Goal: Task Accomplishment & Management: Manage account settings

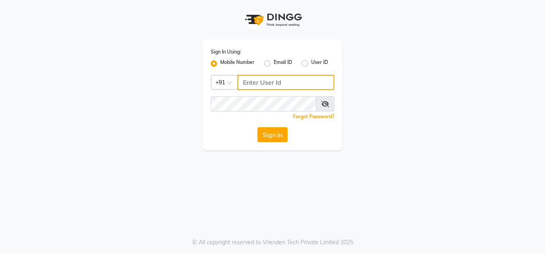
click at [260, 78] on input "Username" at bounding box center [285, 82] width 97 height 15
type input "7400135555"
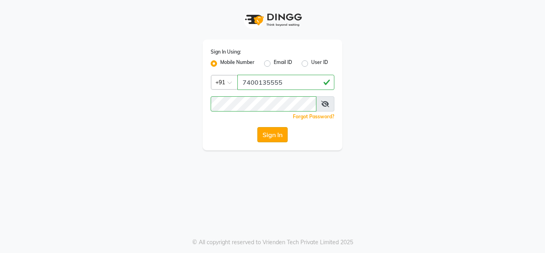
click at [271, 129] on button "Sign In" at bounding box center [272, 134] width 30 height 15
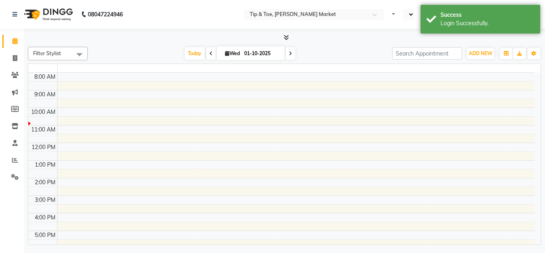
select select "en"
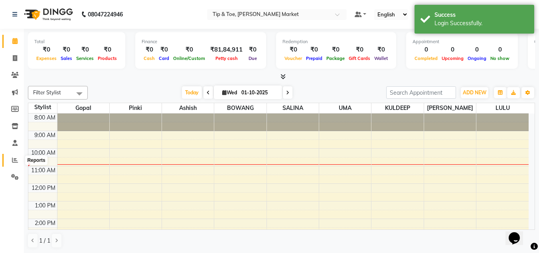
drag, startPoint x: 12, startPoint y: 160, endPoint x: 48, endPoint y: 32, distance: 132.7
click at [12, 160] on icon at bounding box center [15, 160] width 6 height 6
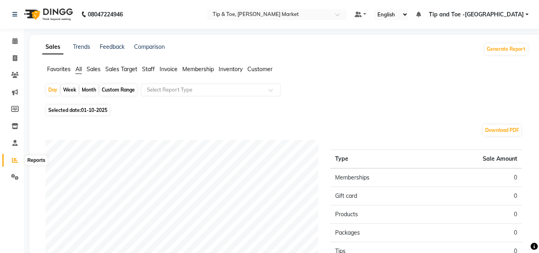
click at [17, 159] on icon at bounding box center [15, 160] width 6 height 6
click at [117, 87] on div "Custom Range" at bounding box center [118, 89] width 37 height 11
select select "10"
select select "2025"
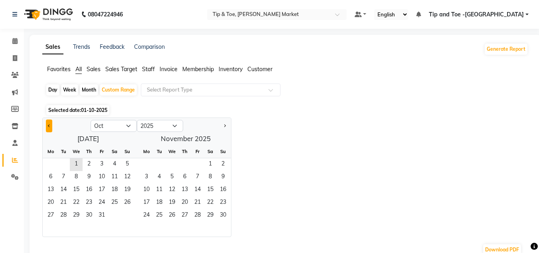
click at [51, 124] on button "Previous month" at bounding box center [49, 125] width 6 height 13
select select "9"
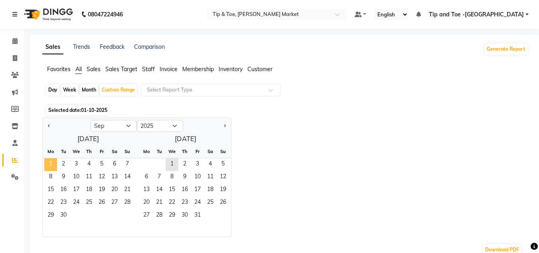
click at [50, 162] on span "1" at bounding box center [50, 164] width 13 height 13
click at [63, 210] on span "30" at bounding box center [63, 215] width 13 height 13
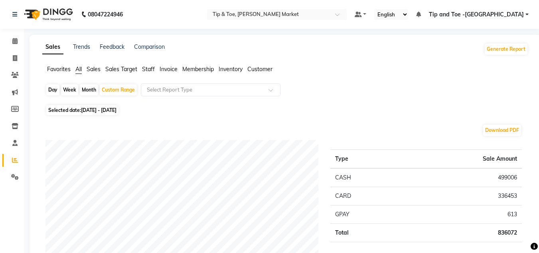
click at [111, 68] on span "Sales Target" at bounding box center [121, 68] width 32 height 7
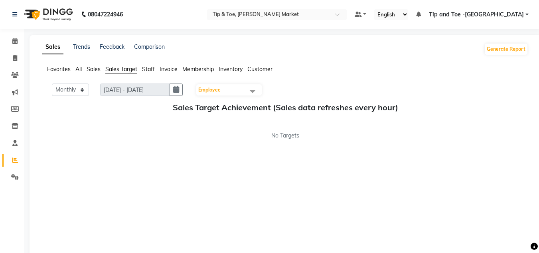
click at [89, 67] on span "Sales" at bounding box center [94, 68] width 14 height 7
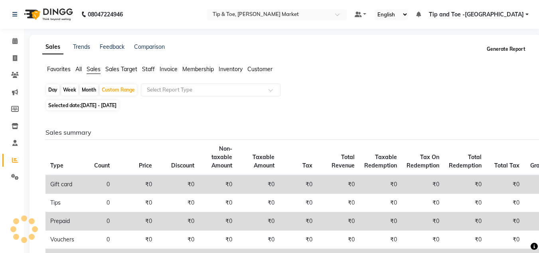
click at [506, 47] on button "Generate Report" at bounding box center [506, 49] width 43 height 11
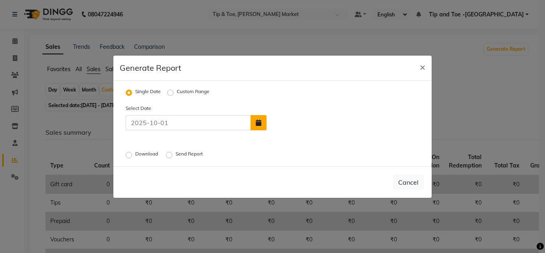
click at [261, 121] on icon "button" at bounding box center [259, 122] width 6 height 6
select select "10"
select select "2025"
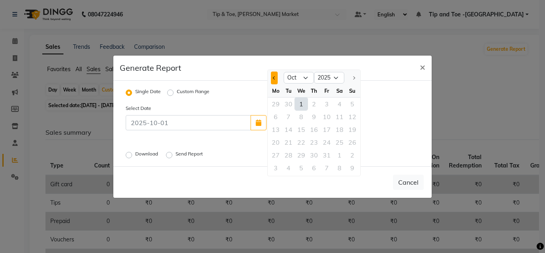
click at [275, 77] on span "Previous month" at bounding box center [274, 77] width 3 height 3
select select "9"
click at [275, 103] on div "1" at bounding box center [275, 103] width 13 height 13
type input "01-09-2025"
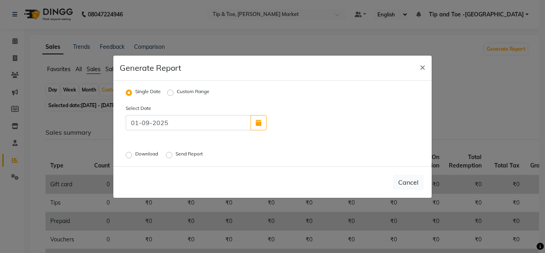
click at [177, 92] on label "Custom Range" at bounding box center [193, 93] width 33 height 10
click at [170, 92] on input "Custom Range" at bounding box center [172, 92] width 6 height 6
radio input "true"
select select "10"
select select "2025"
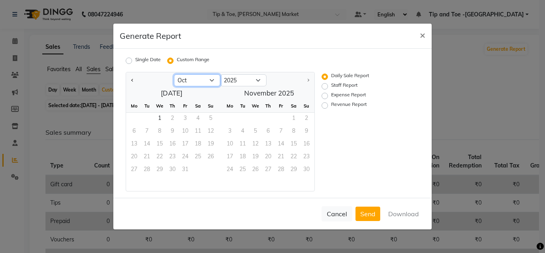
click at [193, 82] on select "Jan Feb Mar Apr May Jun [DATE] Aug Sep Oct" at bounding box center [197, 80] width 46 height 12
select select "9"
click at [174, 74] on select "Jan Feb Mar Apr May Jun [DATE] Aug Sep Oct" at bounding box center [197, 80] width 46 height 12
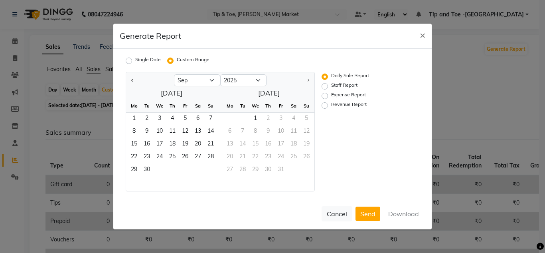
click at [331, 87] on label "Staff Report" at bounding box center [344, 86] width 26 height 10
click at [327, 87] on input "Staff Report" at bounding box center [326, 86] width 6 height 6
radio input "true"
click at [331, 76] on label "Daily Sale Report" at bounding box center [350, 77] width 38 height 10
click at [326, 76] on input "Daily Sale Report" at bounding box center [326, 77] width 6 height 6
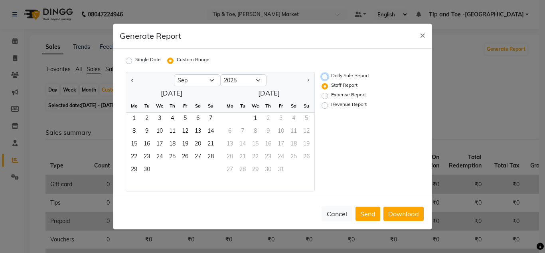
radio input "true"
click at [411, 211] on button "Download" at bounding box center [404, 213] width 40 height 14
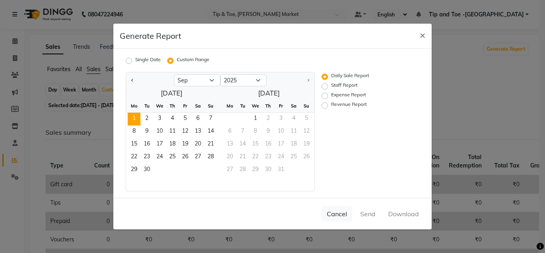
click at [133, 115] on span "1" at bounding box center [134, 119] width 13 height 13
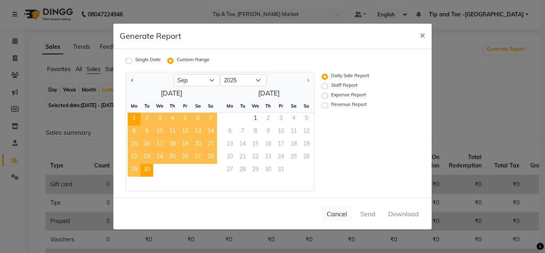
click at [143, 166] on span "30" at bounding box center [146, 170] width 13 height 13
drag, startPoint x: 423, startPoint y: 33, endPoint x: 228, endPoint y: 67, distance: 197.8
click at [419, 33] on button "×" at bounding box center [422, 35] width 18 height 22
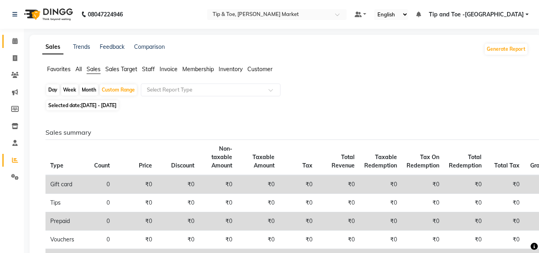
click at [15, 39] on icon at bounding box center [14, 41] width 5 height 6
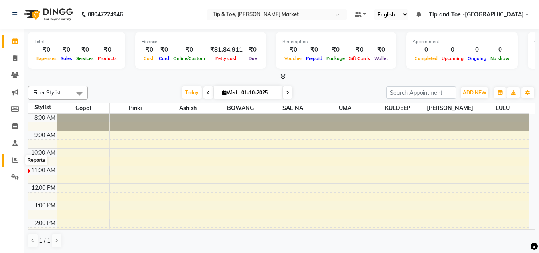
click at [16, 160] on icon at bounding box center [15, 160] width 6 height 6
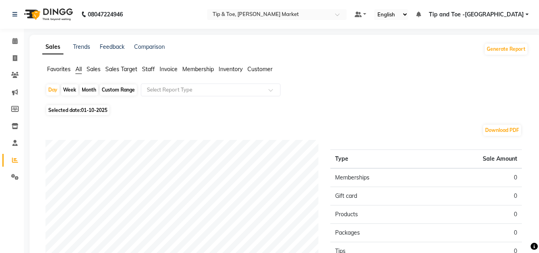
click at [118, 89] on div "Custom Range" at bounding box center [118, 89] width 37 height 11
select select "10"
select select "2025"
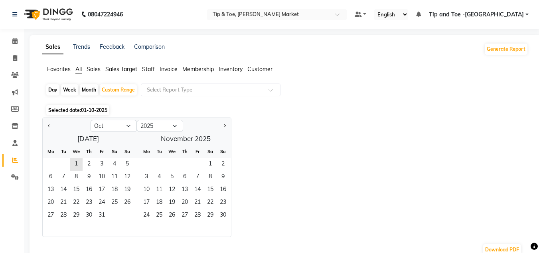
click at [149, 69] on span "Staff" at bounding box center [148, 68] width 13 height 7
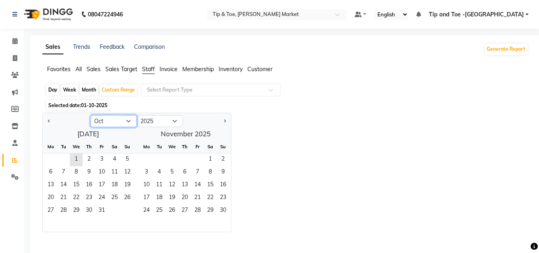
click at [124, 117] on select "Jan Feb Mar Apr May Jun [DATE] Aug Sep Oct Nov Dec" at bounding box center [114, 121] width 46 height 12
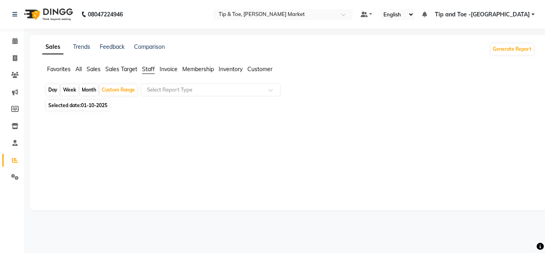
click at [96, 105] on span "01-10-2025" at bounding box center [94, 105] width 26 height 6
select select "10"
select select "2025"
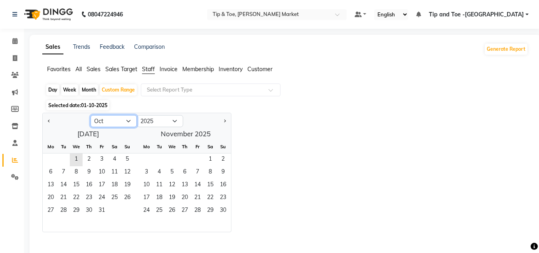
click at [121, 123] on select "Jan Feb Mar Apr May Jun [DATE] Aug Sep Oct Nov Dec" at bounding box center [114, 121] width 46 height 12
select select "9"
click at [91, 115] on select "Jan Feb Mar Apr May Jun [DATE] Aug Sep Oct Nov Dec" at bounding box center [114, 121] width 46 height 12
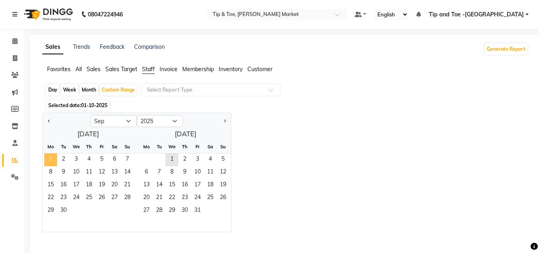
click at [49, 156] on span "1" at bounding box center [50, 159] width 13 height 13
click at [63, 206] on span "30" at bounding box center [63, 210] width 13 height 13
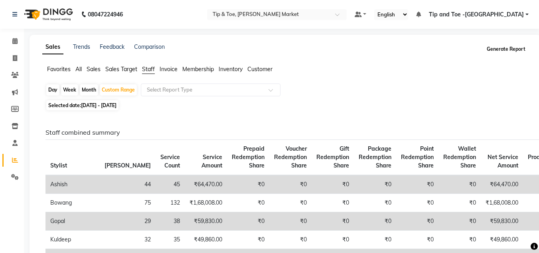
click at [499, 48] on button "Generate Report" at bounding box center [506, 49] width 43 height 11
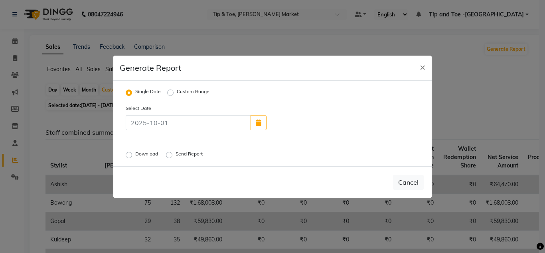
click at [177, 90] on label "Custom Range" at bounding box center [193, 93] width 33 height 10
click at [172, 90] on input "Custom Range" at bounding box center [172, 92] width 6 height 6
radio input "true"
select select "10"
select select "2025"
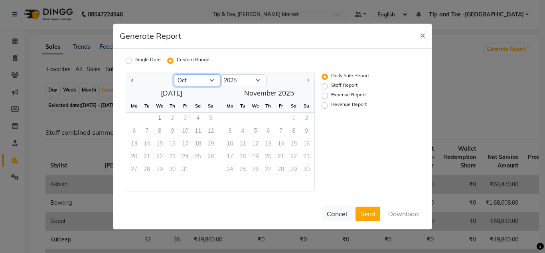
click at [209, 82] on select "Jan Feb Mar Apr May Jun [DATE] Aug Sep Oct" at bounding box center [197, 80] width 46 height 12
select select "9"
click at [174, 74] on select "Jan Feb Mar Apr May Jun [DATE] Aug Sep Oct" at bounding box center [197, 80] width 46 height 12
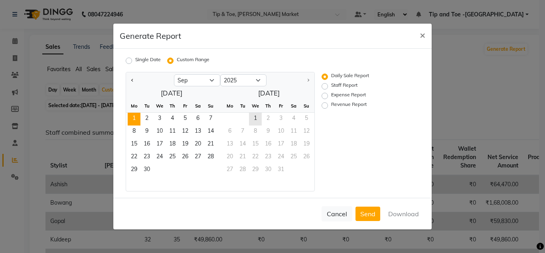
click at [138, 117] on span "1" at bounding box center [134, 119] width 13 height 13
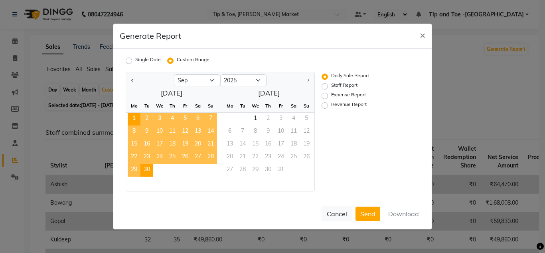
click at [148, 169] on span "30" at bounding box center [146, 170] width 13 height 13
click at [407, 212] on button "Download" at bounding box center [404, 213] width 40 height 14
click at [331, 87] on label "Staff Report" at bounding box center [344, 86] width 26 height 10
click at [323, 87] on input "Staff Report" at bounding box center [326, 86] width 6 height 6
radio input "true"
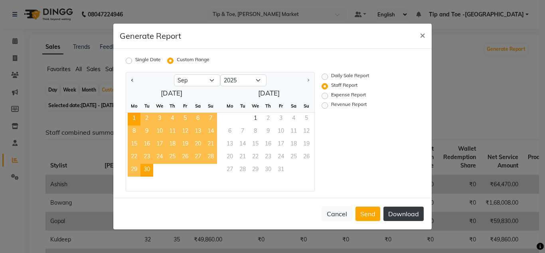
click at [401, 213] on button "Download" at bounding box center [404, 213] width 40 height 14
click at [424, 35] on span "×" at bounding box center [423, 35] width 6 height 12
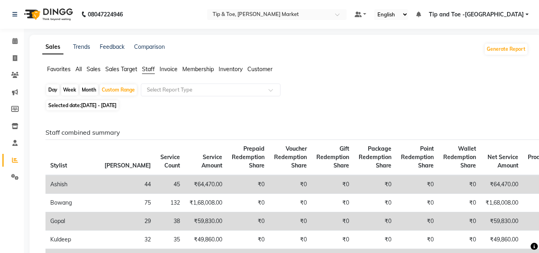
click at [202, 65] on span "Membership" at bounding box center [198, 68] width 32 height 7
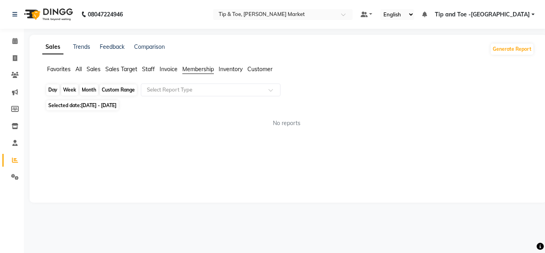
click at [111, 88] on div "Custom Range" at bounding box center [118, 89] width 37 height 11
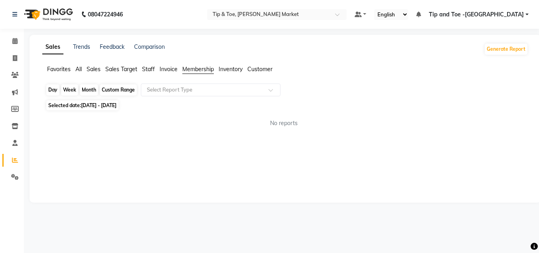
select select "9"
select select "2025"
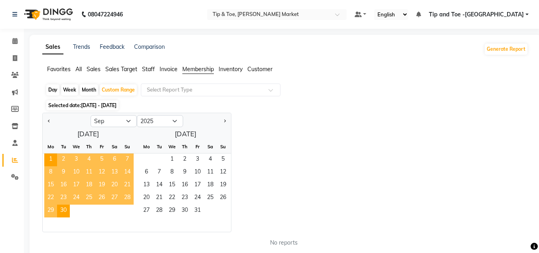
click at [195, 68] on span "Membership" at bounding box center [198, 68] width 32 height 7
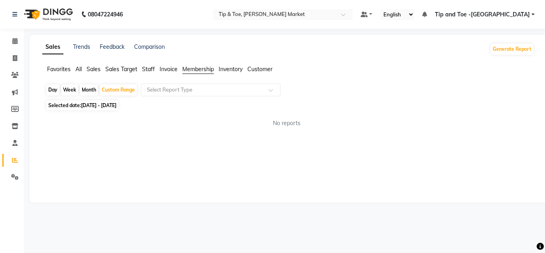
click at [148, 67] on span "Staff" at bounding box center [148, 68] width 13 height 7
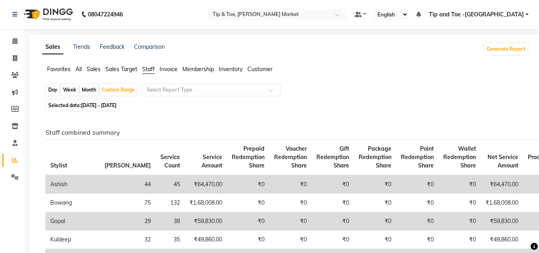
click at [89, 89] on div "Month" at bounding box center [89, 89] width 18 height 11
select select "9"
select select "2025"
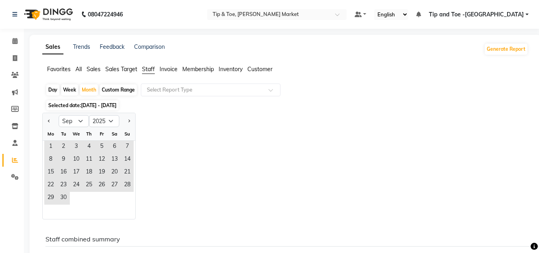
click at [51, 89] on div "Day" at bounding box center [52, 89] width 13 height 11
select select "9"
select select "2025"
click at [68, 196] on span "30" at bounding box center [63, 198] width 13 height 13
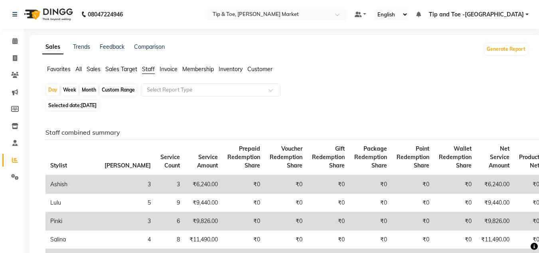
click at [154, 65] on li "Staff" at bounding box center [148, 69] width 13 height 9
click at [91, 104] on span "[DATE]" at bounding box center [89, 105] width 16 height 6
select select "9"
select select "2025"
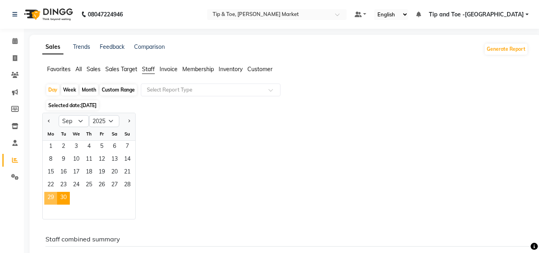
click at [46, 196] on span "29" at bounding box center [50, 198] width 13 height 13
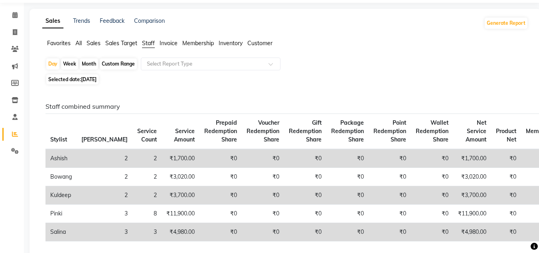
scroll to position [40, 0]
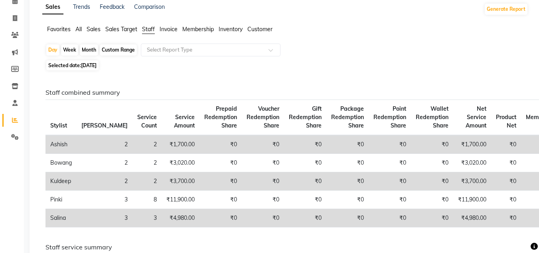
click at [94, 64] on span "[DATE]" at bounding box center [89, 65] width 16 height 6
select select "9"
select select "2025"
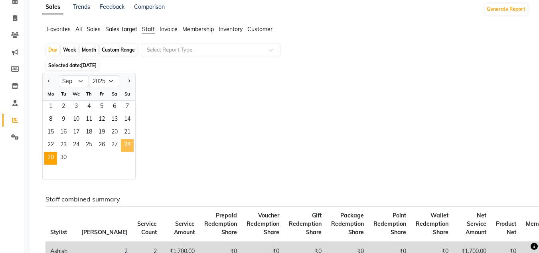
click at [126, 145] on span "28" at bounding box center [127, 145] width 13 height 13
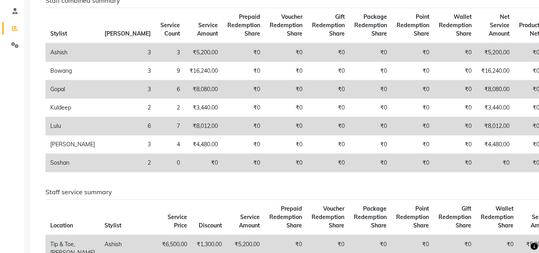
scroll to position [80, 0]
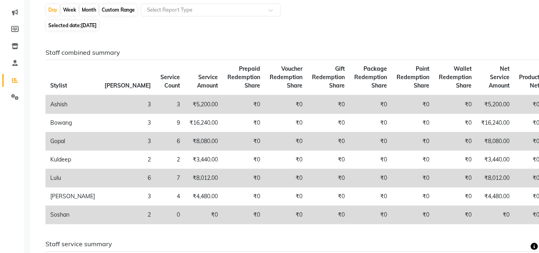
click at [92, 22] on span "[DATE]" at bounding box center [89, 25] width 16 height 6
select select "9"
select select "2025"
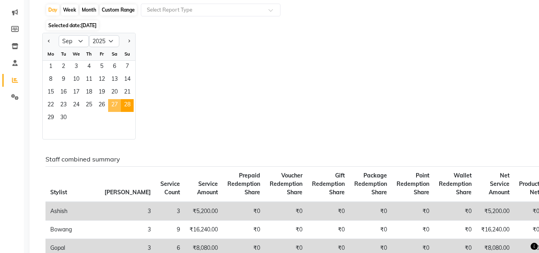
click at [111, 107] on span "27" at bounding box center [114, 105] width 13 height 13
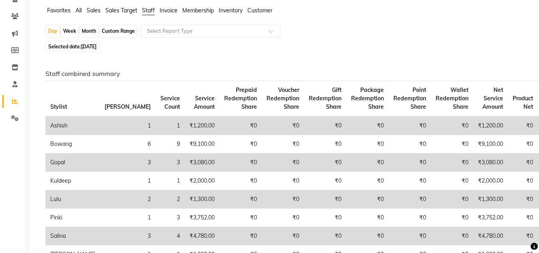
scroll to position [40, 0]
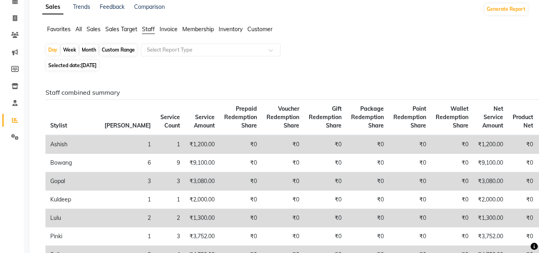
click at [88, 63] on span "[DATE]" at bounding box center [89, 65] width 16 height 6
select select "9"
select select "2025"
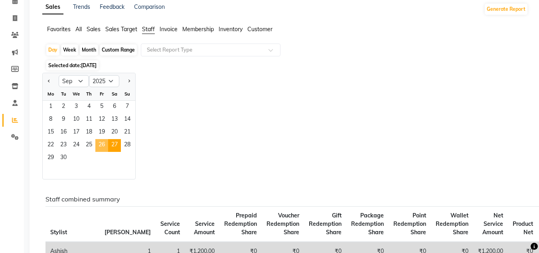
click at [103, 141] on span "26" at bounding box center [101, 145] width 13 height 13
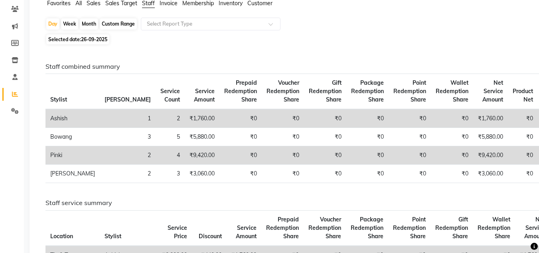
scroll to position [80, 0]
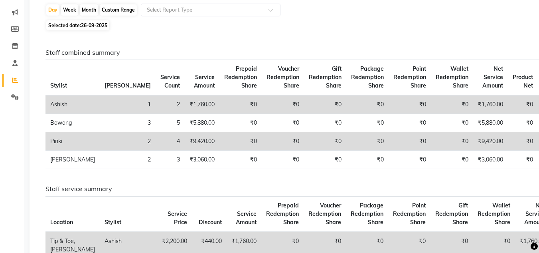
click at [91, 24] on span "26-09-2025" at bounding box center [94, 25] width 26 height 6
select select "9"
select select "2025"
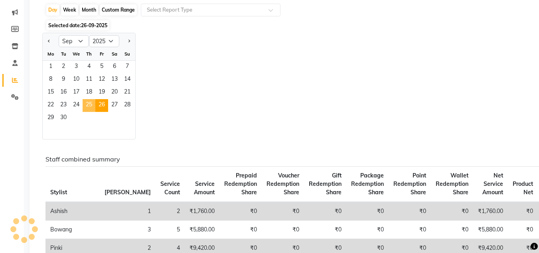
click at [90, 104] on span "25" at bounding box center [89, 105] width 13 height 13
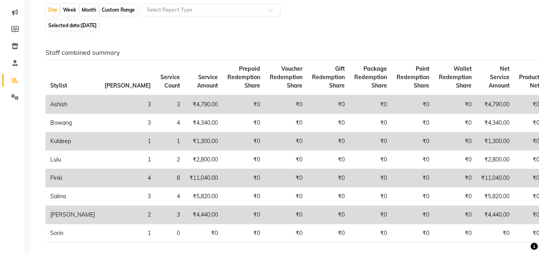
click at [97, 23] on span "[DATE]" at bounding box center [89, 25] width 16 height 6
select select "9"
select select "2025"
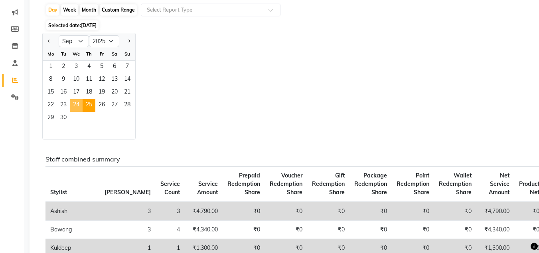
click at [76, 104] on span "24" at bounding box center [76, 105] width 13 height 13
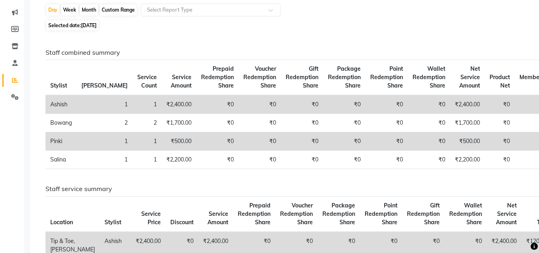
click at [87, 23] on span "[DATE]" at bounding box center [89, 25] width 16 height 6
select select "9"
select select "2025"
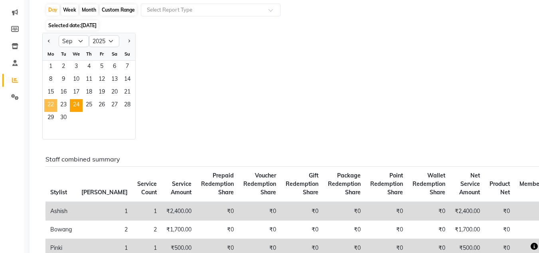
click at [49, 105] on span "22" at bounding box center [50, 105] width 13 height 13
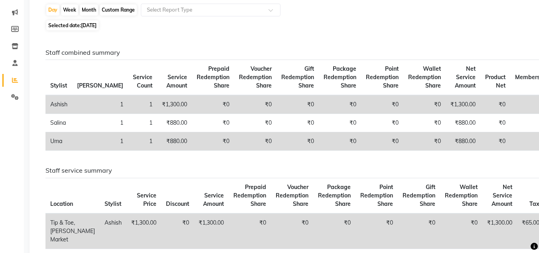
click at [74, 24] on span "Selected date: [DATE]" at bounding box center [72, 25] width 52 height 10
select select "9"
select select "2025"
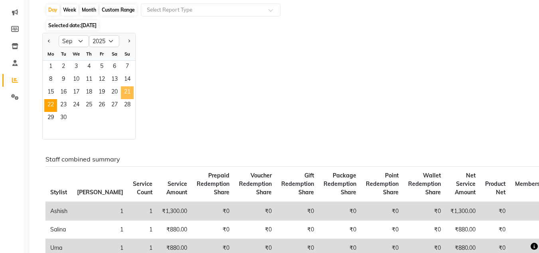
click at [127, 90] on span "21" at bounding box center [127, 92] width 13 height 13
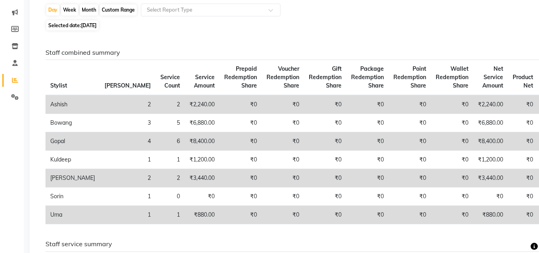
click at [93, 22] on span "[DATE]" at bounding box center [89, 25] width 16 height 6
select select "9"
select select "2025"
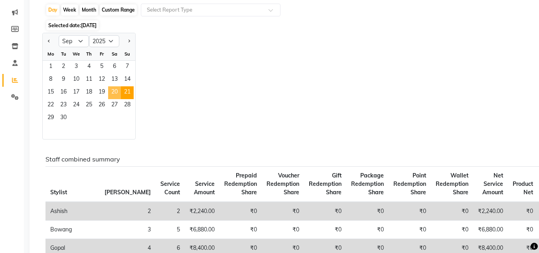
click at [118, 91] on span "20" at bounding box center [114, 92] width 13 height 13
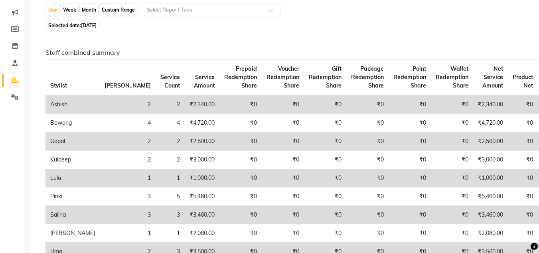
click at [97, 24] on span "[DATE]" at bounding box center [89, 25] width 16 height 6
select select "9"
select select "2025"
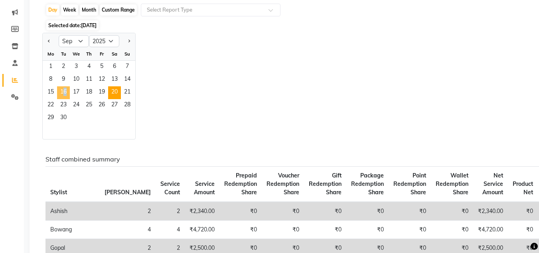
click at [62, 91] on span "16" at bounding box center [63, 92] width 13 height 13
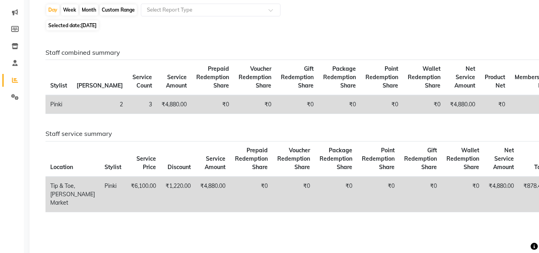
click at [88, 24] on span "[DATE]" at bounding box center [89, 25] width 16 height 6
select select "9"
select select "2025"
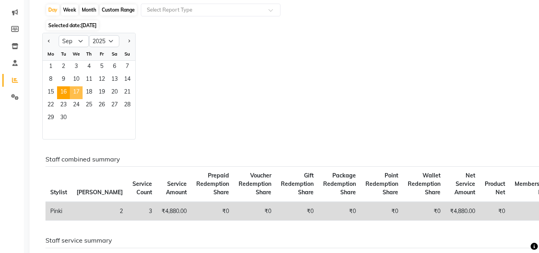
click at [79, 92] on span "17" at bounding box center [76, 92] width 13 height 13
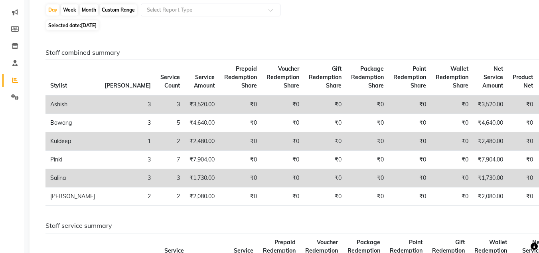
click at [93, 20] on span "Selected date: [DATE]" at bounding box center [72, 25] width 52 height 10
select select "9"
select select "2025"
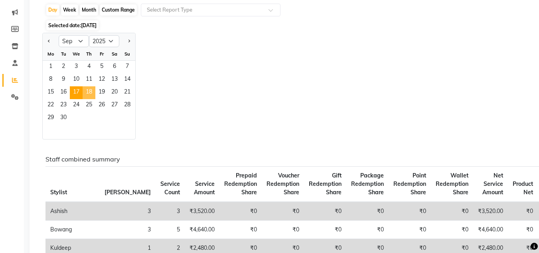
click at [93, 90] on span "18" at bounding box center [89, 92] width 13 height 13
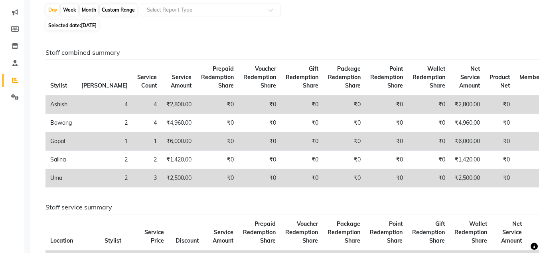
click at [87, 24] on span "[DATE]" at bounding box center [89, 25] width 16 height 6
select select "9"
select select "2025"
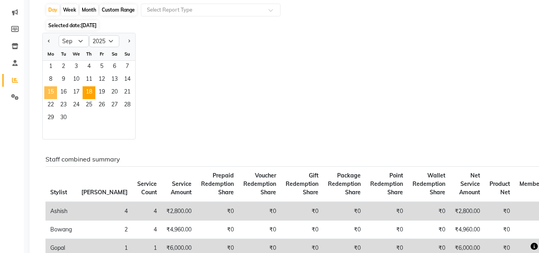
click at [53, 87] on span "15" at bounding box center [50, 92] width 13 height 13
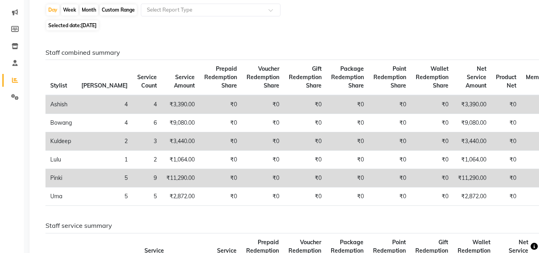
click at [91, 24] on span "[DATE]" at bounding box center [89, 25] width 16 height 6
select select "9"
select select "2025"
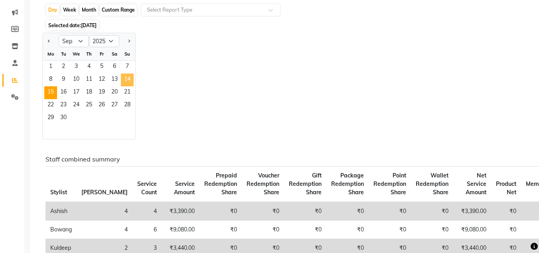
click at [129, 78] on span "14" at bounding box center [127, 79] width 13 height 13
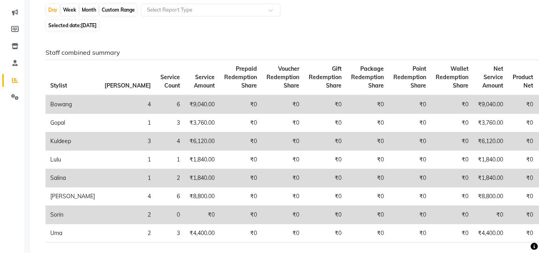
click at [84, 25] on span "[DATE]" at bounding box center [89, 25] width 16 height 6
select select "9"
select select "2025"
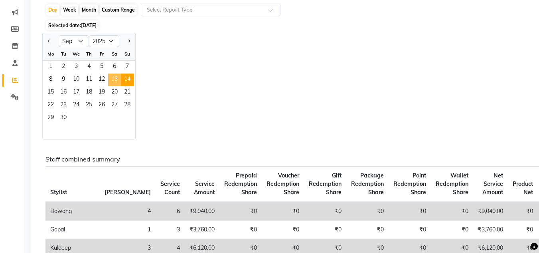
click at [113, 79] on span "13" at bounding box center [114, 79] width 13 height 13
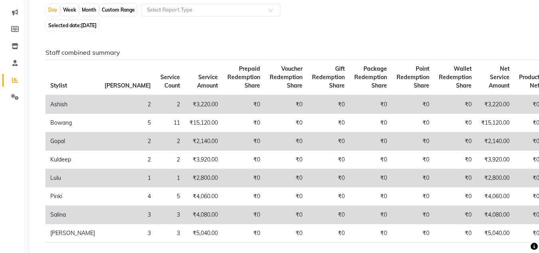
click at [89, 26] on span "[DATE]" at bounding box center [89, 25] width 16 height 6
select select "9"
select select "2025"
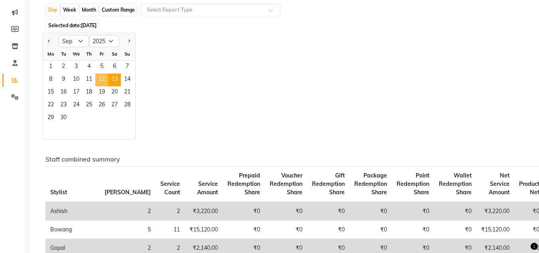
click at [101, 80] on span "12" at bounding box center [101, 79] width 13 height 13
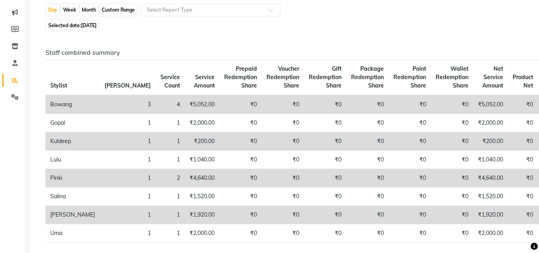
click at [96, 22] on span "Selected date: [DATE]" at bounding box center [72, 25] width 52 height 10
select select "9"
select select "2025"
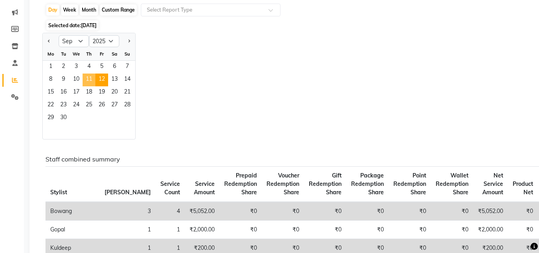
click at [89, 80] on span "11" at bounding box center [89, 79] width 13 height 13
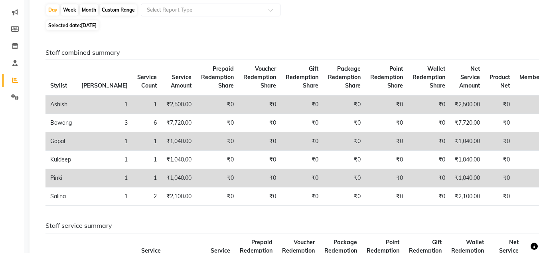
click at [91, 24] on span "[DATE]" at bounding box center [89, 25] width 16 height 6
select select "9"
select select "2025"
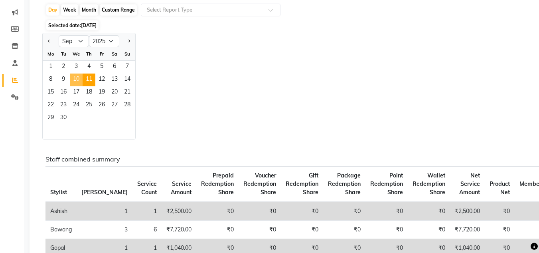
click at [76, 78] on span "10" at bounding box center [76, 79] width 13 height 13
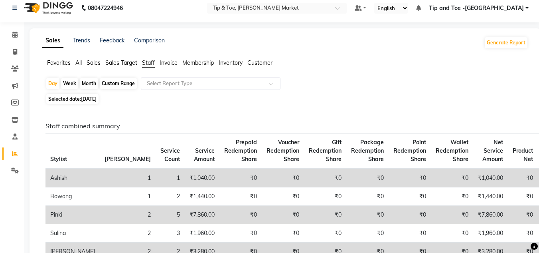
scroll to position [0, 0]
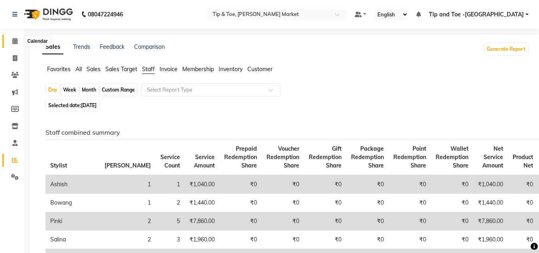
click at [15, 40] on icon at bounding box center [14, 41] width 5 height 6
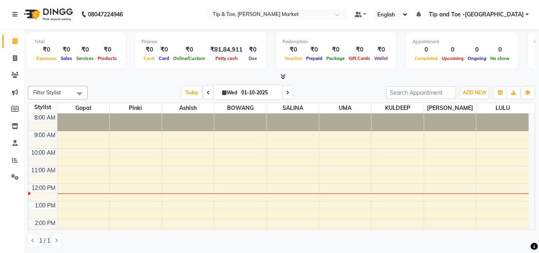
click at [237, 149] on div "8:00 AM 9:00 AM 10:00 AM 11:00 AM 12:00 PM 1:00 PM 2:00 PM 3:00 PM 4:00 PM 5:00…" at bounding box center [278, 227] width 500 height 228
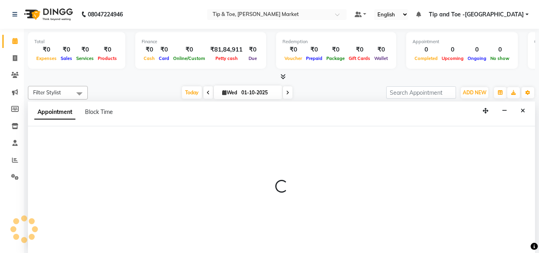
scroll to position [0, 0]
select select "41981"
select select "tentative"
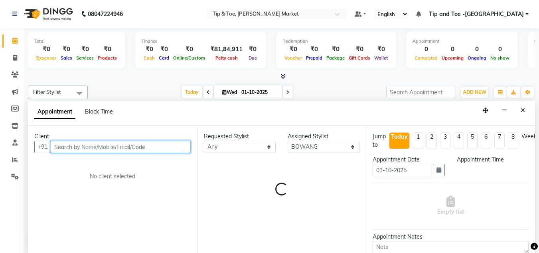
select select "600"
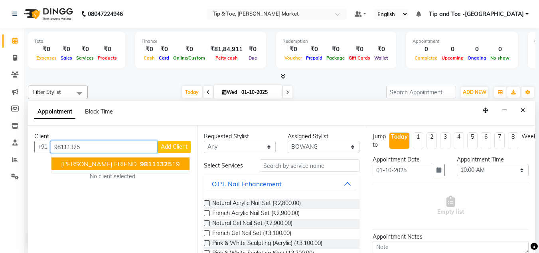
click at [83, 162] on span "[PERSON_NAME] FRIEND" at bounding box center [99, 164] width 76 height 8
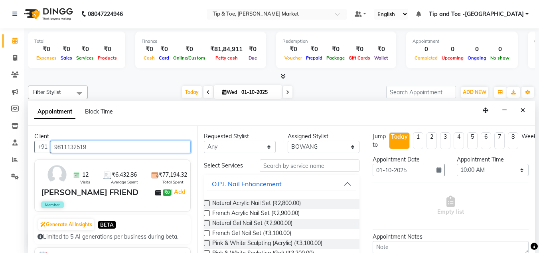
type input "9811132519"
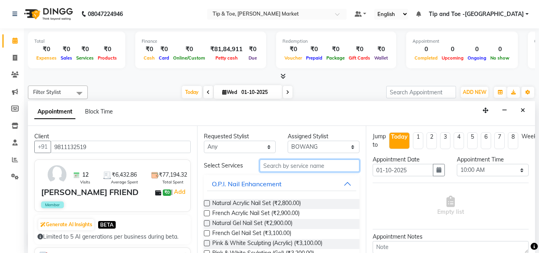
click at [289, 166] on input "text" at bounding box center [310, 165] width 100 height 12
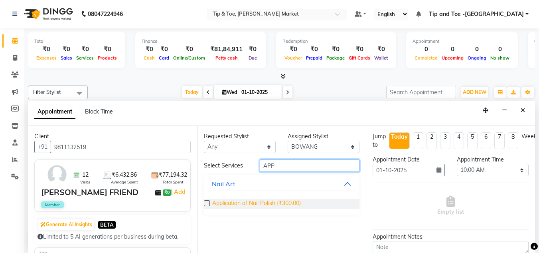
type input "APP"
click at [253, 202] on span "Application of Nail Polish (₹300.00)" at bounding box center [256, 204] width 89 height 10
checkbox input "false"
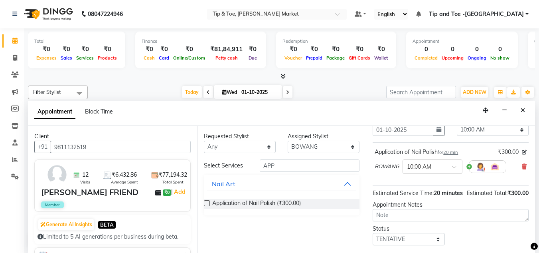
scroll to position [97, 0]
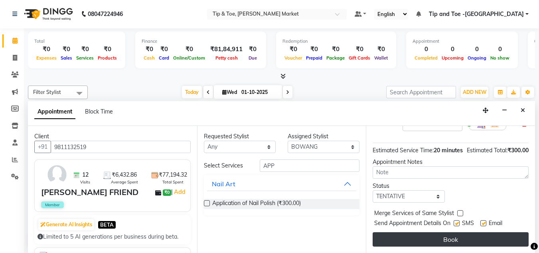
click at [443, 232] on button "Book" at bounding box center [451, 239] width 156 height 14
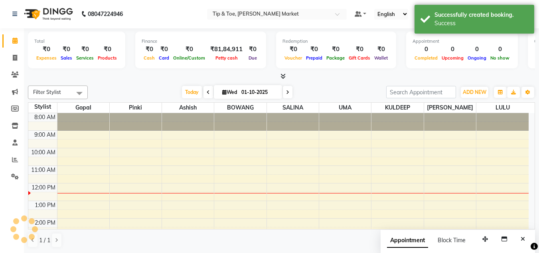
scroll to position [0, 0]
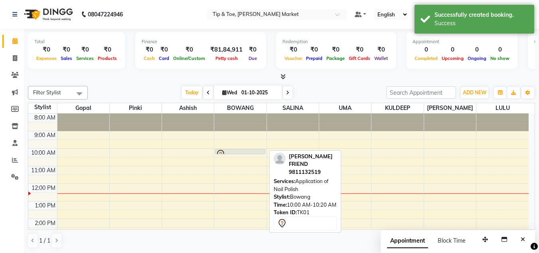
click at [233, 150] on div at bounding box center [240, 154] width 48 height 10
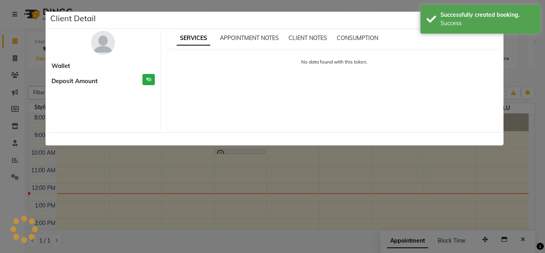
select select "7"
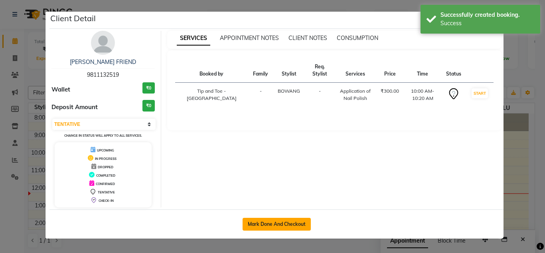
click at [286, 222] on button "Mark Done And Checkout" at bounding box center [277, 224] width 68 height 13
select select "service"
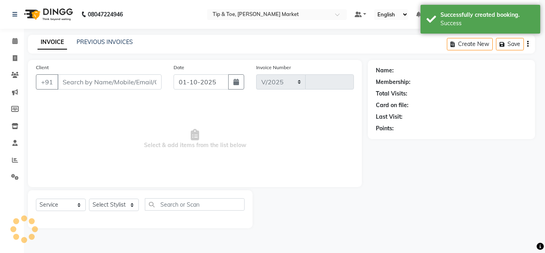
select select "5940"
type input "1530"
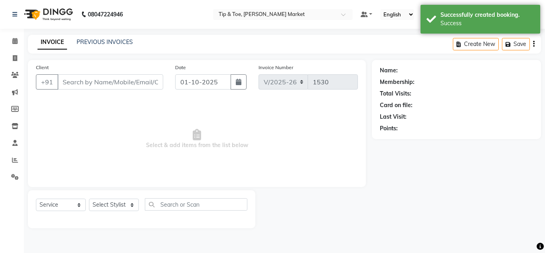
type input "9811132519"
select select "41981"
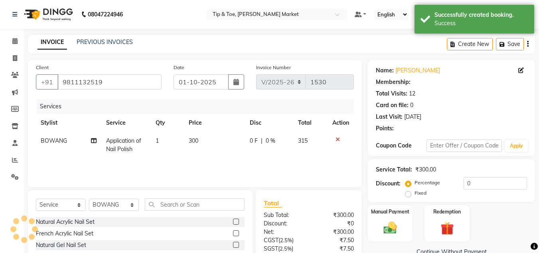
select select "1: Object"
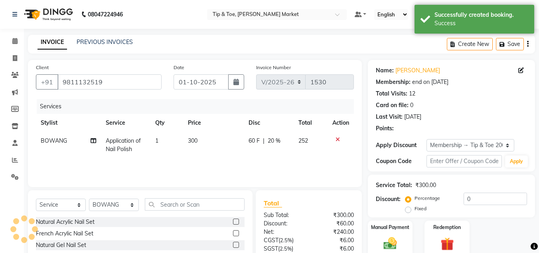
type input "20"
click at [190, 141] on span "300" at bounding box center [193, 140] width 10 height 7
select select "41981"
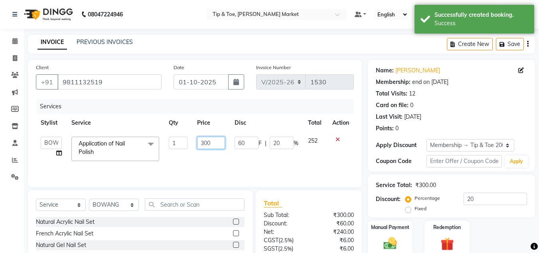
click at [204, 141] on input "300" at bounding box center [211, 142] width 28 height 12
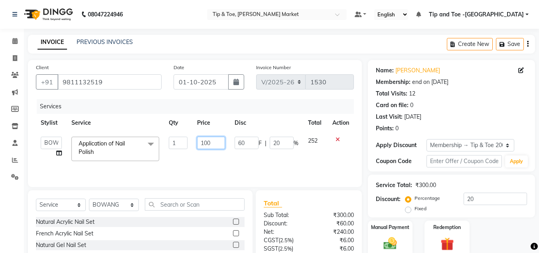
type input "1500"
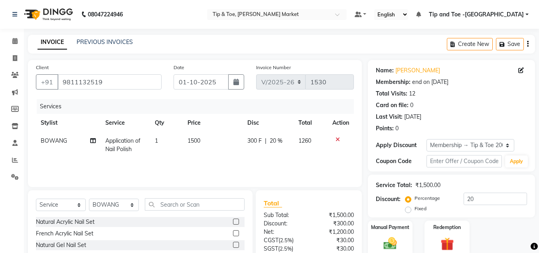
click at [218, 167] on div "Services Stylist Service Qty Price Disc Total Action BOWANG Application of Nail…" at bounding box center [195, 139] width 318 height 80
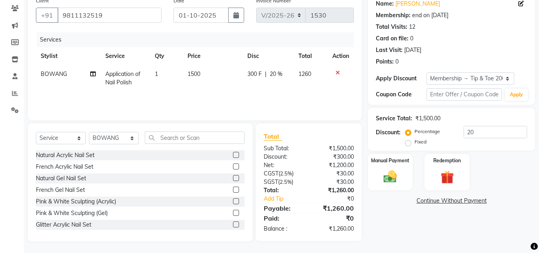
scroll to position [67, 0]
click at [485, 131] on input "20" at bounding box center [495, 131] width 63 height 12
type input "2"
click at [418, 239] on div "Name: [PERSON_NAME] Friend Membership: end on [DATE] Total Visits: 12 Card on f…" at bounding box center [454, 117] width 173 height 248
click at [391, 174] on img at bounding box center [390, 176] width 22 height 16
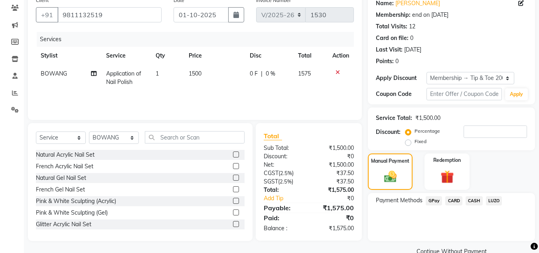
click at [473, 202] on span "CASH" at bounding box center [474, 200] width 17 height 9
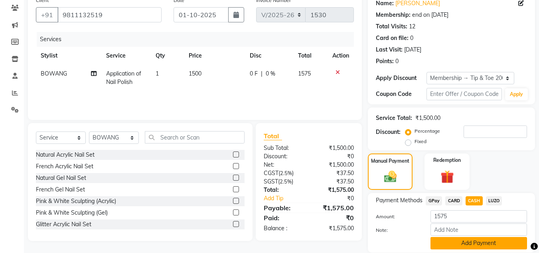
click at [477, 241] on button "Add Payment" at bounding box center [479, 243] width 97 height 12
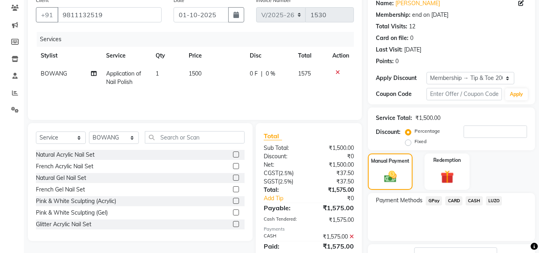
click at [473, 200] on span "CASH" at bounding box center [474, 200] width 17 height 9
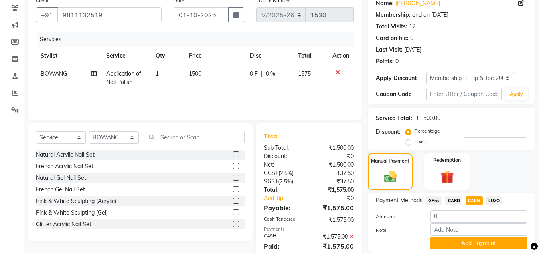
scroll to position [140, 0]
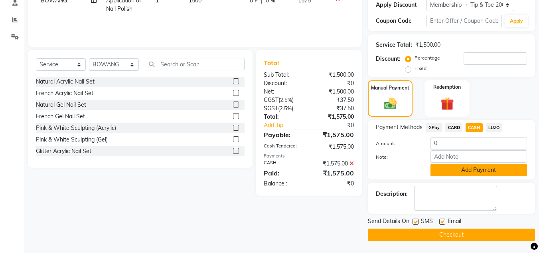
click at [459, 170] on button "Add Payment" at bounding box center [479, 170] width 97 height 12
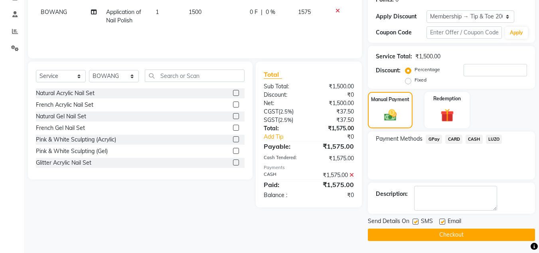
scroll to position [129, 0]
click at [388, 232] on button "Checkout" at bounding box center [451, 234] width 167 height 12
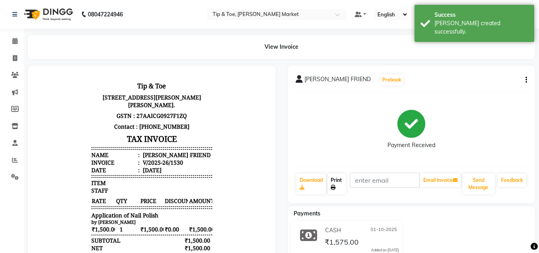
click at [338, 182] on link "Print" at bounding box center [337, 183] width 18 height 21
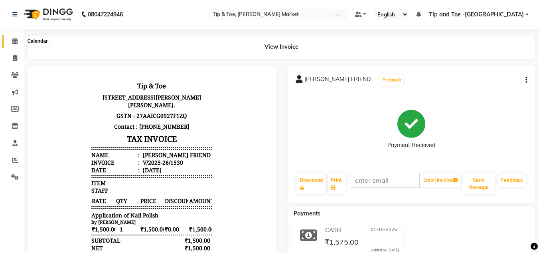
click at [14, 40] on icon at bounding box center [14, 41] width 5 height 6
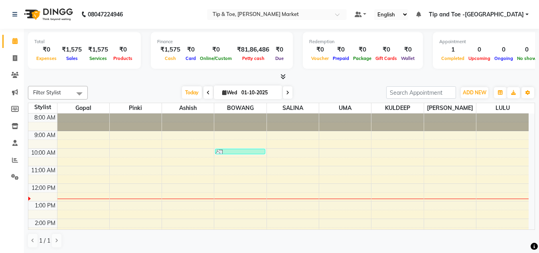
click at [185, 189] on div "8:00 AM 9:00 AM 10:00 AM 11:00 AM 12:00 PM 1:00 PM 2:00 PM 3:00 PM 4:00 PM 5:00…" at bounding box center [278, 227] width 500 height 228
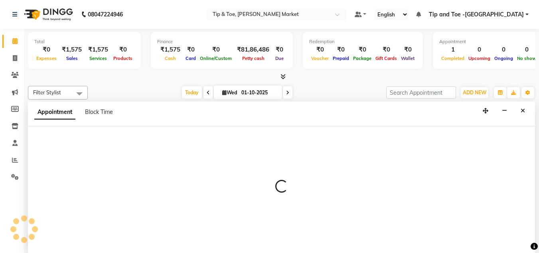
scroll to position [0, 0]
select select "41976"
select select "720"
select select "tentative"
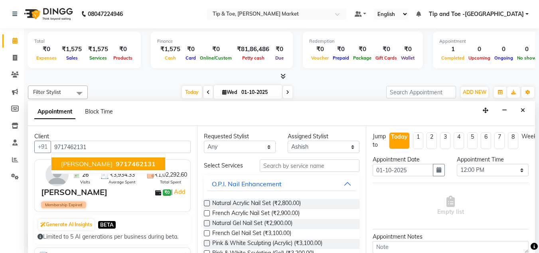
click at [97, 163] on span "[PERSON_NAME]" at bounding box center [86, 164] width 51 height 8
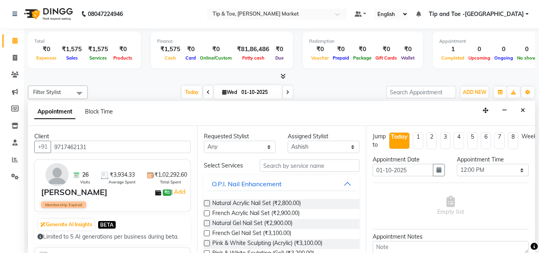
type input "9717462131"
click at [281, 169] on input "text" at bounding box center [310, 165] width 100 height 12
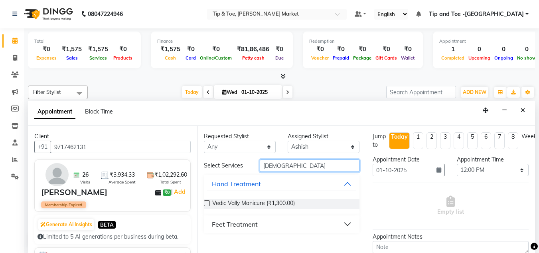
type input "[DEMOGRAPHIC_DATA]"
click at [337, 223] on button "Feet Treatment" at bounding box center [282, 224] width 150 height 14
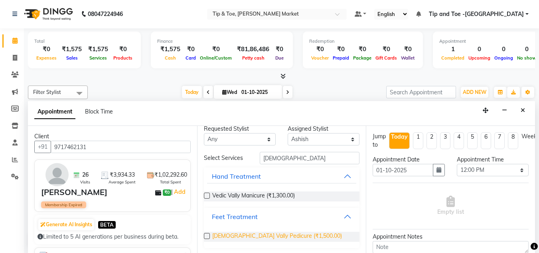
scroll to position [9, 0]
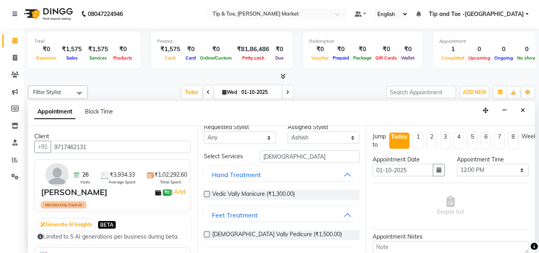
click at [206, 232] on label at bounding box center [207, 234] width 6 height 6
click at [206, 232] on input "checkbox" at bounding box center [206, 234] width 5 height 5
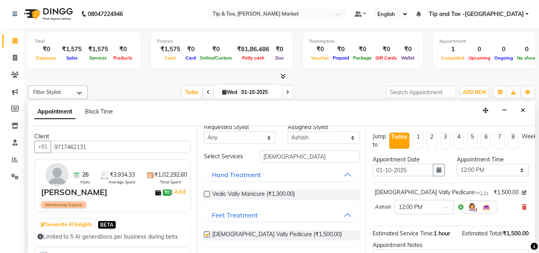
checkbox input "false"
click at [344, 137] on select "Select [PERSON_NAME] [PERSON_NAME] [PERSON_NAME] [PERSON_NAME]" at bounding box center [324, 137] width 72 height 12
select select "90516"
click at [288, 140] on select "Select [PERSON_NAME] [PERSON_NAME] [PERSON_NAME] [PERSON_NAME]" at bounding box center [324, 137] width 72 height 12
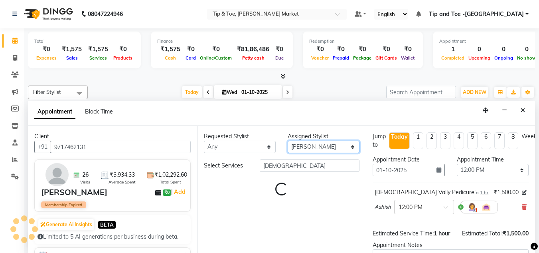
scroll to position [0, 0]
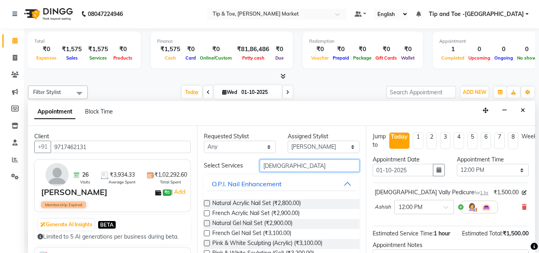
click at [281, 163] on input "[DEMOGRAPHIC_DATA]" at bounding box center [310, 165] width 100 height 12
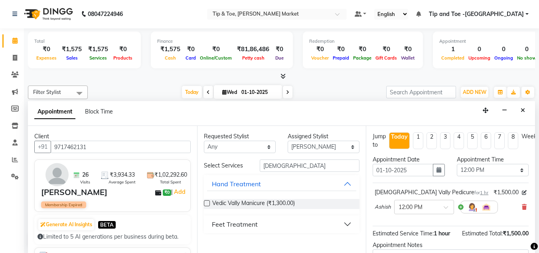
click at [273, 224] on button "Feet Treatment" at bounding box center [282, 224] width 150 height 14
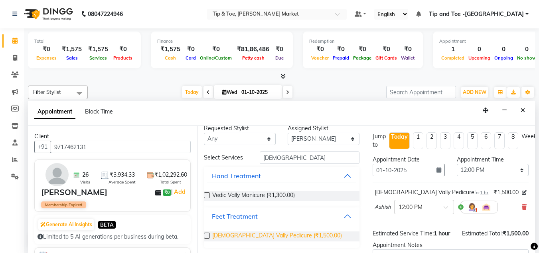
scroll to position [9, 0]
click at [250, 235] on span "[DEMOGRAPHIC_DATA] Vally Pedicure (₹1,500.00)" at bounding box center [277, 235] width 130 height 10
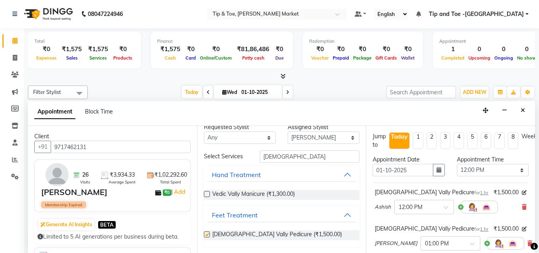
checkbox input "false"
click at [344, 138] on select "Select [PERSON_NAME] [PERSON_NAME] [PERSON_NAME] [PERSON_NAME]" at bounding box center [324, 137] width 72 height 12
select select "41987"
click at [288, 140] on select "Select [PERSON_NAME] [PERSON_NAME] [PERSON_NAME] [PERSON_NAME]" at bounding box center [324, 137] width 72 height 12
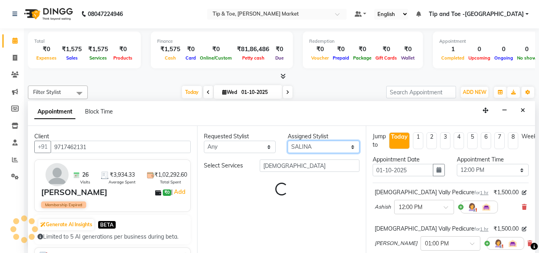
scroll to position [0, 0]
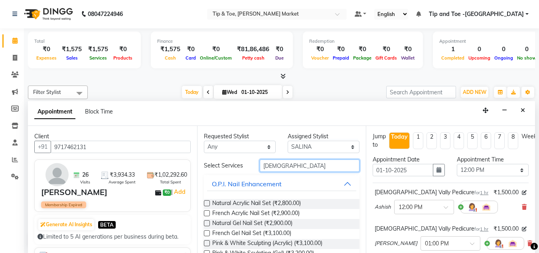
click at [288, 162] on input "[DEMOGRAPHIC_DATA]" at bounding box center [310, 165] width 100 height 12
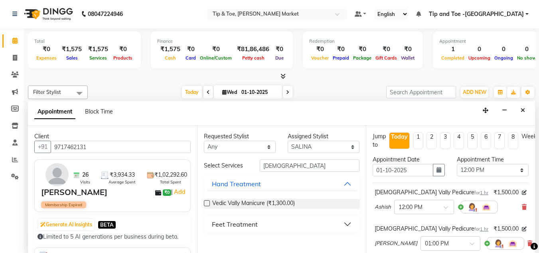
click at [209, 203] on label at bounding box center [207, 203] width 6 height 6
click at [209, 203] on input "checkbox" at bounding box center [206, 203] width 5 height 5
checkbox input "false"
click at [353, 149] on select "Select [PERSON_NAME] [PERSON_NAME] [PERSON_NAME] [PERSON_NAME]" at bounding box center [324, 146] width 72 height 12
select select "41981"
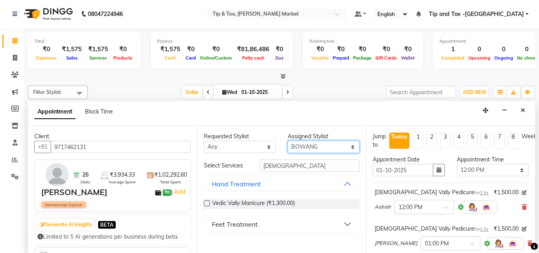
click at [288, 140] on select "Select [PERSON_NAME] [PERSON_NAME] [PERSON_NAME] [PERSON_NAME]" at bounding box center [324, 146] width 72 height 12
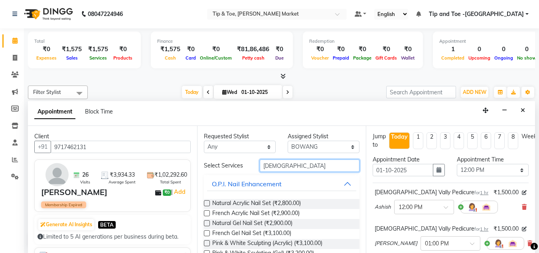
click at [280, 162] on input "[DEMOGRAPHIC_DATA]" at bounding box center [310, 165] width 100 height 12
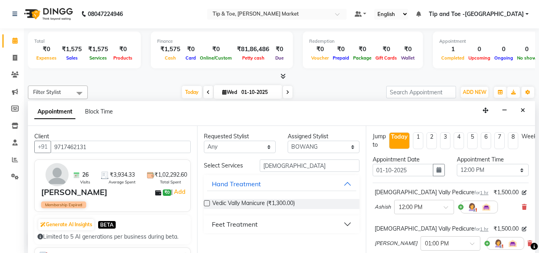
click at [205, 205] on label at bounding box center [207, 203] width 6 height 6
click at [205, 205] on input "checkbox" at bounding box center [206, 203] width 5 height 5
checkbox input "false"
click at [284, 167] on input "[DEMOGRAPHIC_DATA]" at bounding box center [310, 165] width 100 height 12
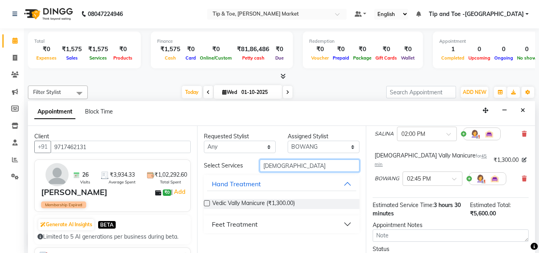
scroll to position [206, 0]
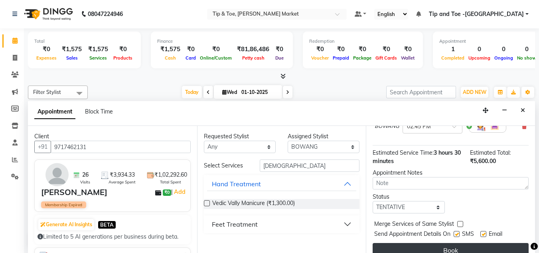
click at [443, 243] on button "Book" at bounding box center [451, 250] width 156 height 14
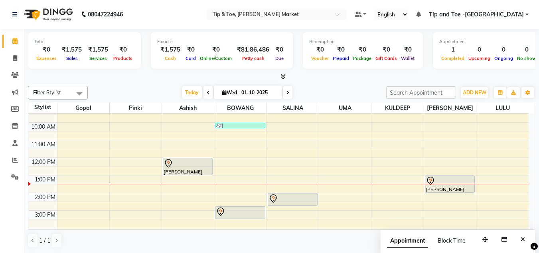
scroll to position [40, 0]
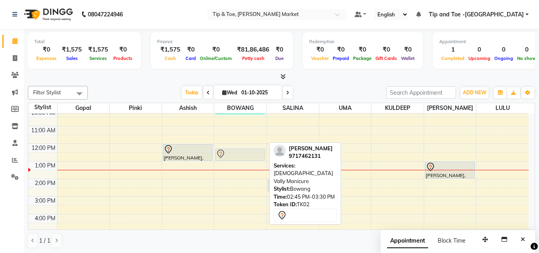
drag, startPoint x: 238, startPoint y: 196, endPoint x: 240, endPoint y: 155, distance: 41.2
click at [240, 155] on div "[PERSON_NAME] AYLA FRIEND, TK01, 10:00 AM-10:20 AM, Application of Nail Polish …" at bounding box center [240, 187] width 52 height 228
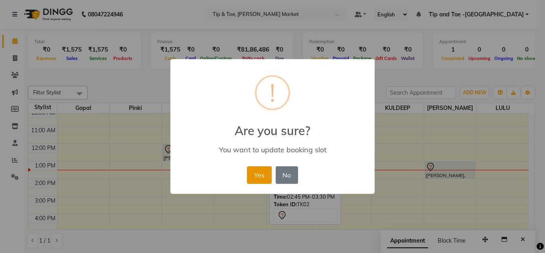
click at [253, 172] on button "Yes" at bounding box center [259, 175] width 24 height 18
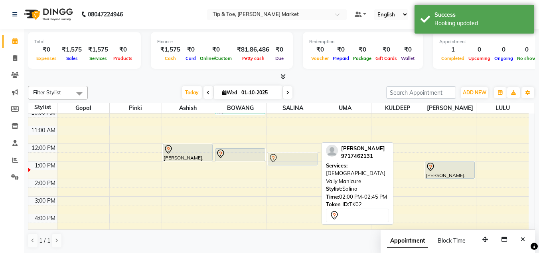
drag, startPoint x: 299, startPoint y: 184, endPoint x: 299, endPoint y: 156, distance: 27.1
click at [299, 156] on div "[PERSON_NAME][GEOGRAPHIC_DATA], 02:00 PM-02:45 PM, Vedic Vally [GEOGRAPHIC_DATA…" at bounding box center [293, 187] width 52 height 228
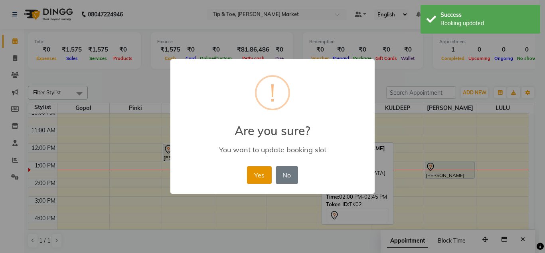
click at [259, 172] on button "Yes" at bounding box center [259, 175] width 24 height 18
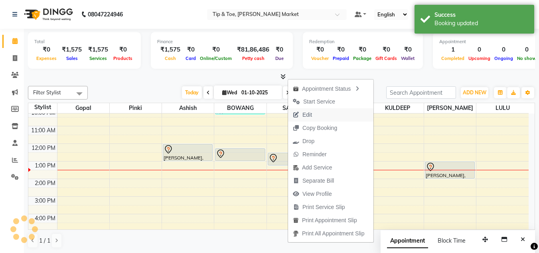
click at [311, 115] on span "Edit" at bounding box center [308, 115] width 10 height 8
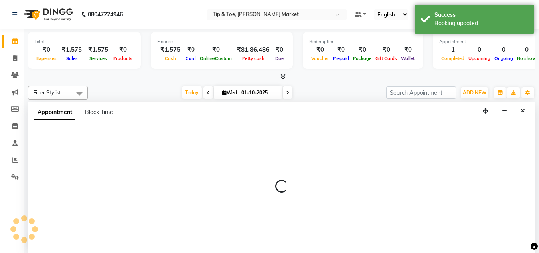
scroll to position [0, 0]
select select "tentative"
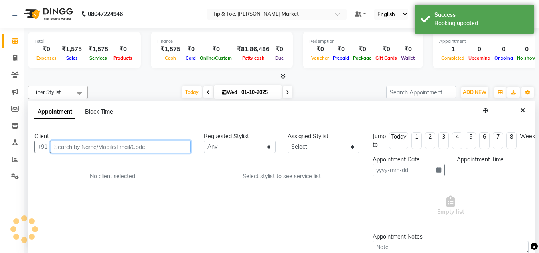
type input "01-10-2025"
select select "720"
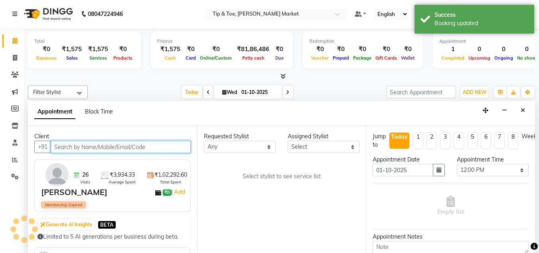
scroll to position [88, 0]
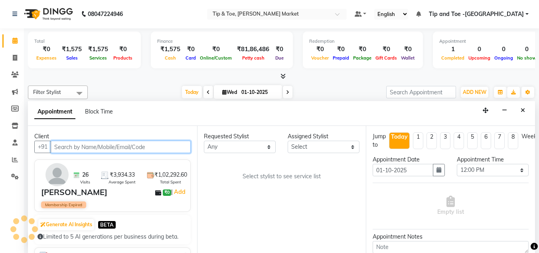
select select "90516"
select select "2880"
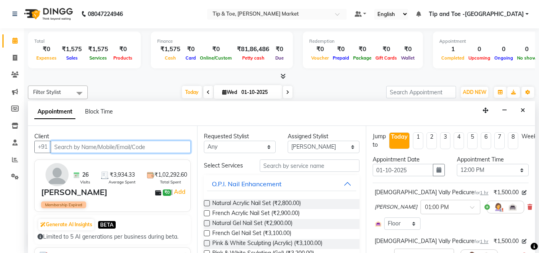
scroll to position [80, 0]
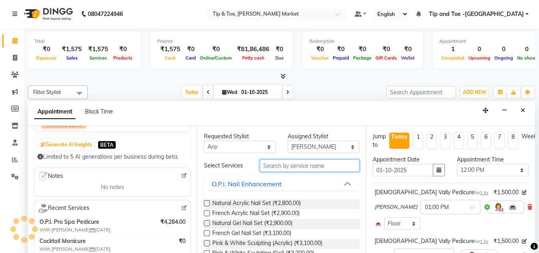
click at [287, 168] on input "text" at bounding box center [310, 165] width 100 height 12
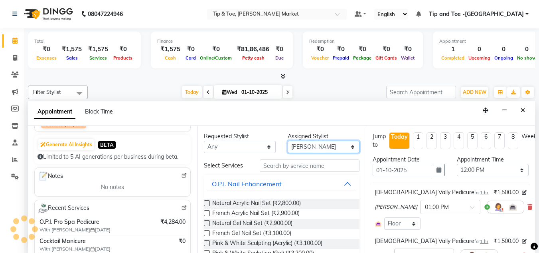
click at [306, 143] on select "Select [PERSON_NAME] [PERSON_NAME] [PERSON_NAME] [PERSON_NAME]" at bounding box center [324, 146] width 72 height 12
select select "41987"
click at [288, 140] on select "Select [PERSON_NAME] [PERSON_NAME] [PERSON_NAME] [PERSON_NAME]" at bounding box center [324, 146] width 72 height 12
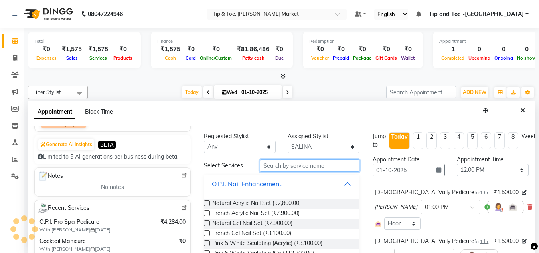
click at [291, 163] on input "text" at bounding box center [310, 165] width 100 height 12
select select "2880"
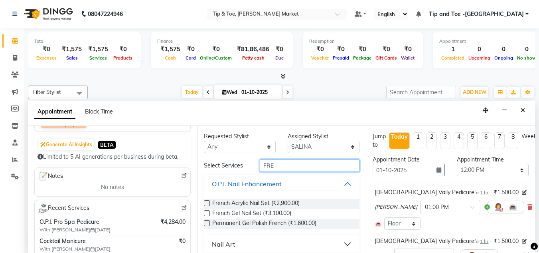
scroll to position [0, 0]
type input "F"
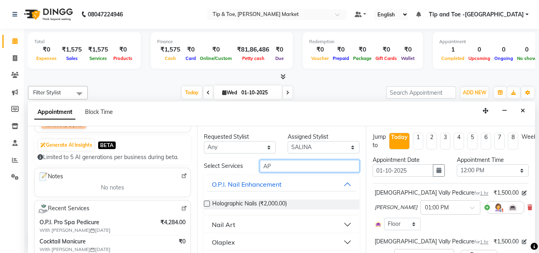
type input "A"
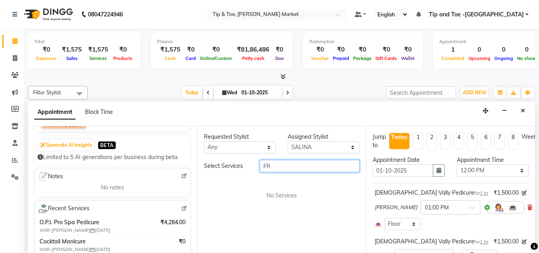
type input "F"
type input "A"
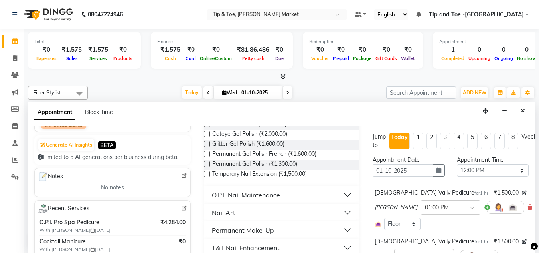
scroll to position [80, 0]
type input "PO"
click at [231, 210] on div "Nail Art" at bounding box center [224, 212] width 24 height 10
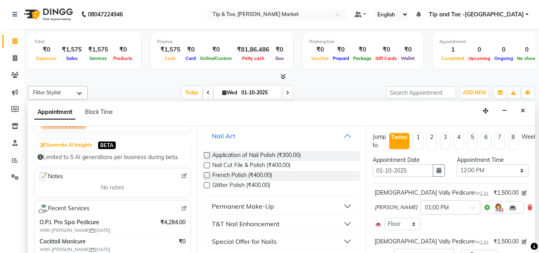
scroll to position [159, 0]
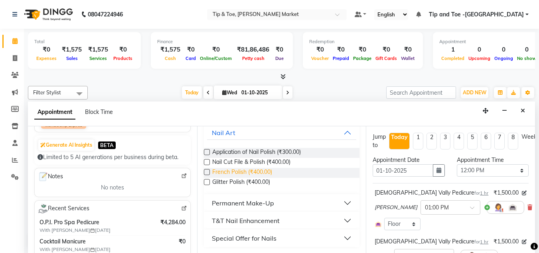
click at [239, 170] on span "French Polish (₹400.00)" at bounding box center [242, 173] width 60 height 10
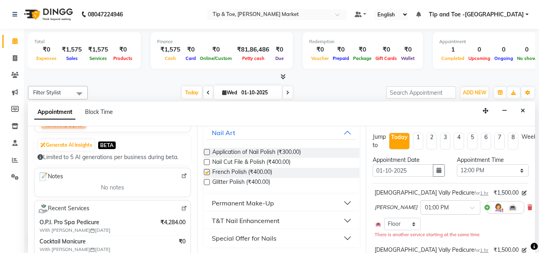
checkbox input "false"
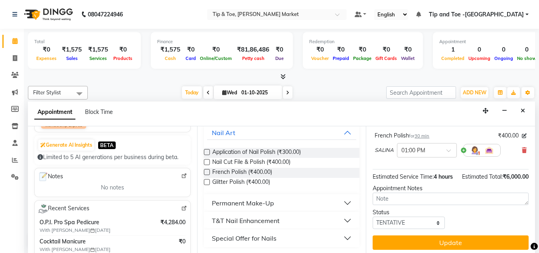
scroll to position [277, 0]
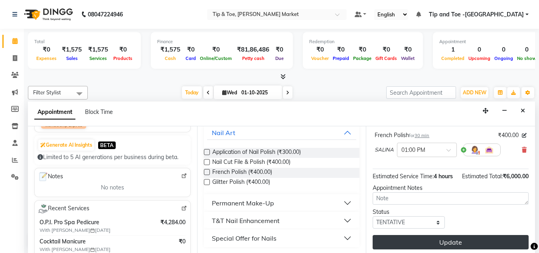
click at [420, 235] on button "Update" at bounding box center [451, 242] width 156 height 14
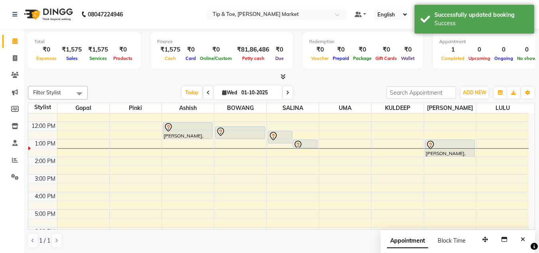
scroll to position [48, 0]
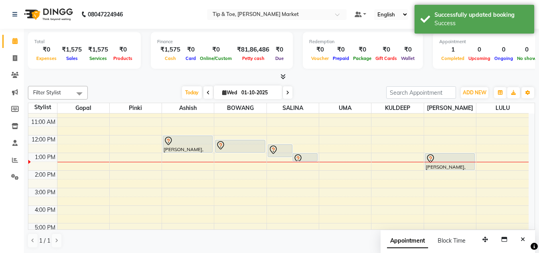
click at [231, 164] on div "8:00 AM 9:00 AM 10:00 AM 11:00 AM 12:00 PM 1:00 PM 2:00 PM 3:00 PM 4:00 PM 5:00…" at bounding box center [278, 179] width 500 height 228
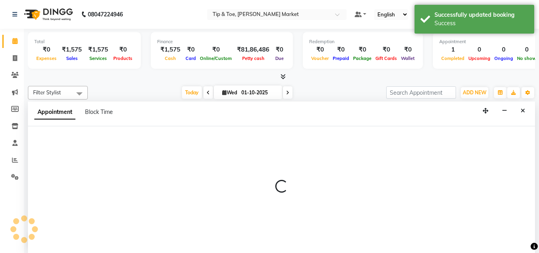
scroll to position [0, 0]
select select "41981"
select select "810"
select select "tentative"
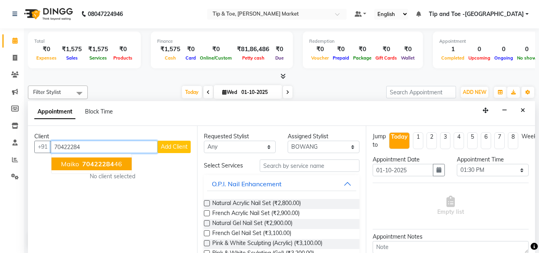
click at [79, 162] on button "maiko 70422284 46" at bounding box center [91, 163] width 80 height 13
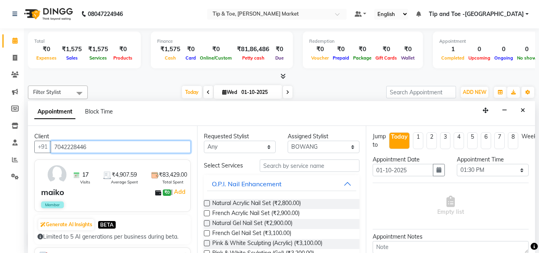
type input "7042228446"
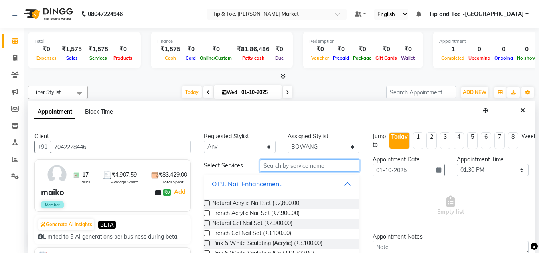
click at [277, 166] on input "text" at bounding box center [310, 165] width 100 height 12
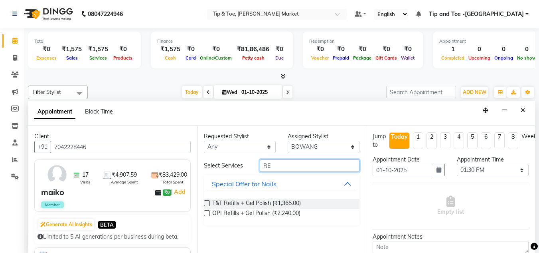
type input "R"
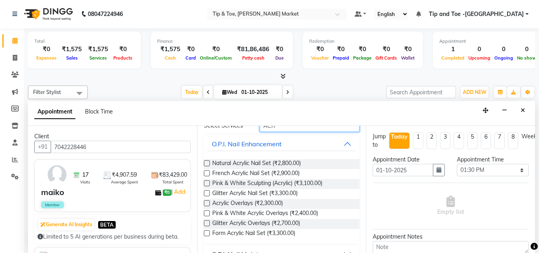
scroll to position [80, 0]
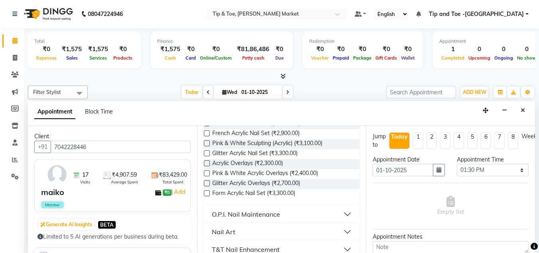
type input "ACR"
click at [287, 212] on button "O.P.I. Nail Maintenance" at bounding box center [282, 214] width 150 height 14
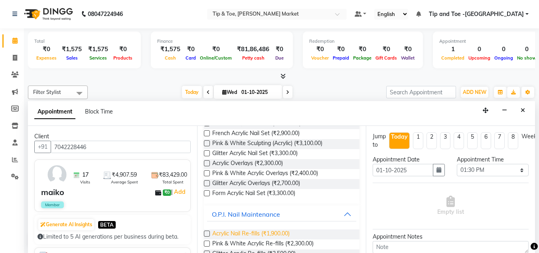
click at [263, 230] on span "Acrylic Nail Re-fills (₹1,900.00)" at bounding box center [250, 234] width 77 height 10
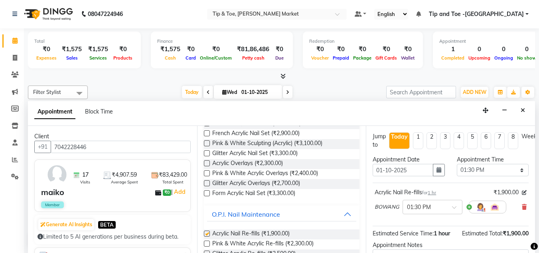
checkbox input "false"
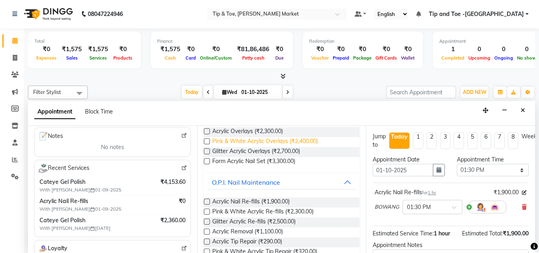
scroll to position [0, 0]
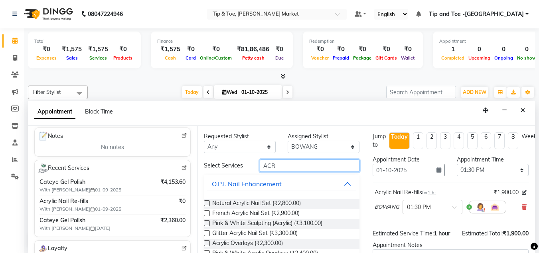
click at [286, 169] on input "ACR" at bounding box center [310, 165] width 100 height 12
type input "A"
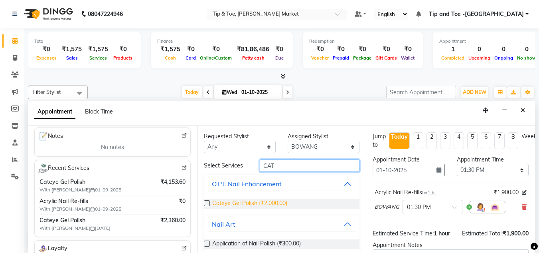
type input "CAT"
click at [251, 201] on span "Cateye Gel Polish (₹2,000.00)" at bounding box center [249, 204] width 75 height 10
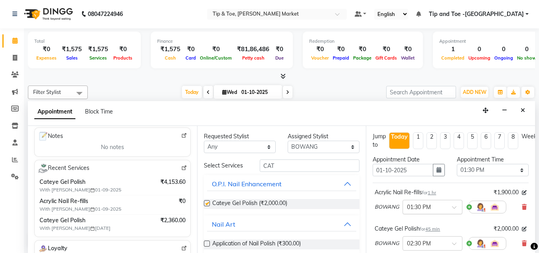
checkbox input "false"
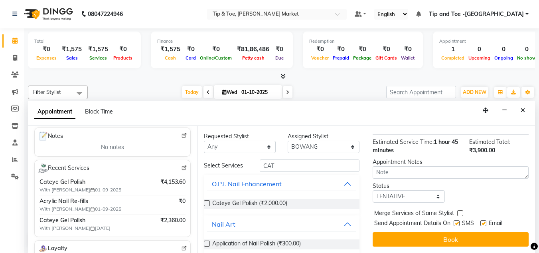
scroll to position [134, 0]
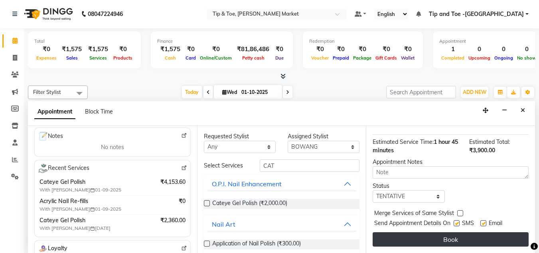
click at [445, 235] on button "Book" at bounding box center [451, 239] width 156 height 14
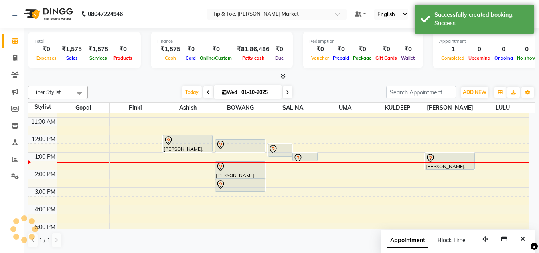
scroll to position [0, 0]
click at [492, 156] on div "8:00 AM 9:00 AM 10:00 AM 11:00 AM 12:00 PM 1:00 PM 2:00 PM 3:00 PM 4:00 PM 5:00…" at bounding box center [278, 179] width 500 height 228
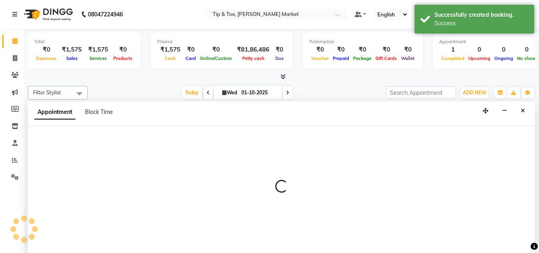
select select "90628"
select select "780"
select select "tentative"
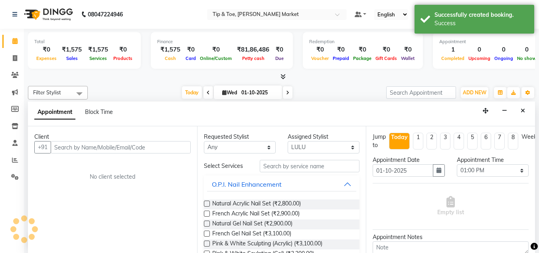
scroll to position [0, 0]
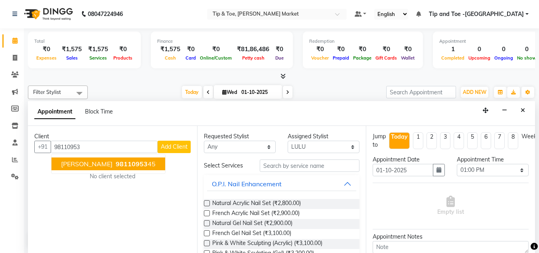
click at [77, 164] on span "[PERSON_NAME]" at bounding box center [86, 164] width 51 height 8
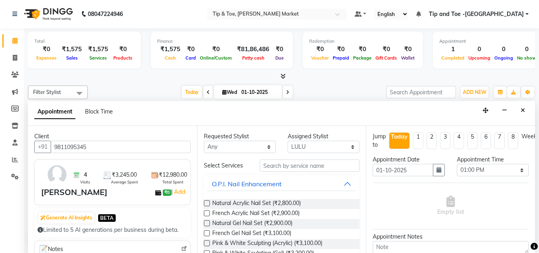
type input "9811095345"
click at [279, 166] on input "text" at bounding box center [310, 165] width 100 height 12
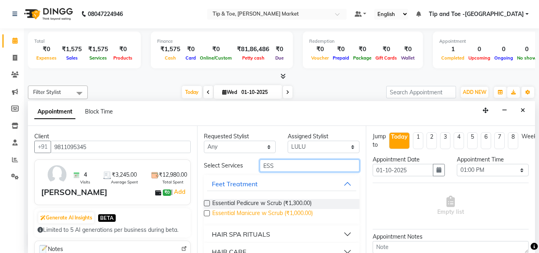
type input "ESS"
click at [269, 212] on span "Essential Manicure w Scrub (₹1,000.00)" at bounding box center [262, 214] width 101 height 10
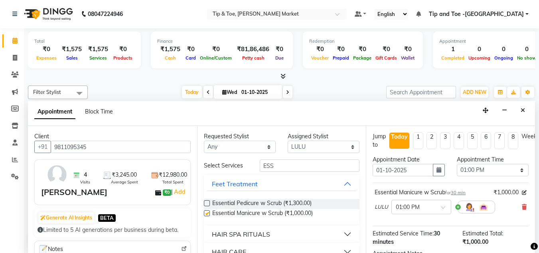
checkbox input "false"
click at [317, 146] on select "Select [PERSON_NAME] [PERSON_NAME] [PERSON_NAME] [PERSON_NAME]" at bounding box center [324, 146] width 72 height 12
select select "75418"
click at [288, 140] on select "Select [PERSON_NAME] [PERSON_NAME] [PERSON_NAME] [PERSON_NAME]" at bounding box center [324, 146] width 72 height 12
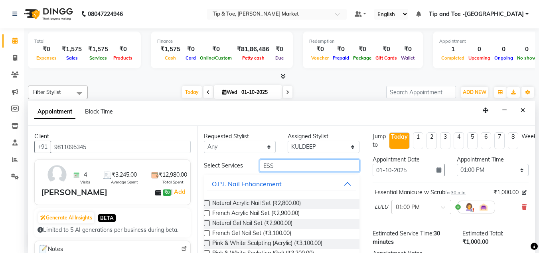
click at [279, 166] on input "ESS" at bounding box center [310, 165] width 100 height 12
type input "E"
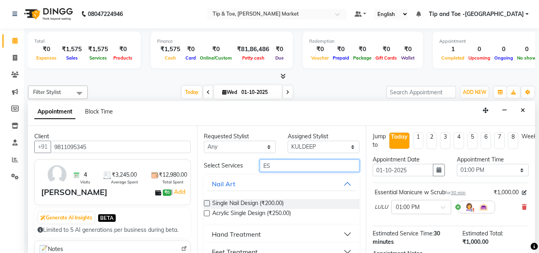
type input "ESS"
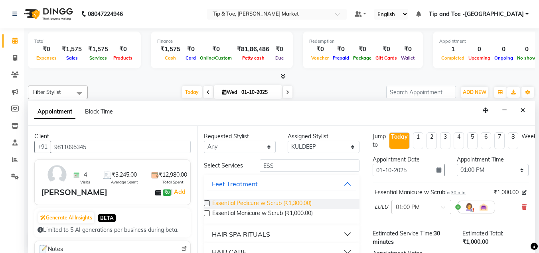
click at [269, 202] on span "Essential Pedicure w Scrub (₹1,300.00)" at bounding box center [261, 204] width 99 height 10
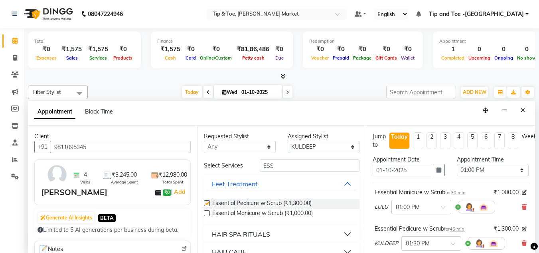
checkbox input "false"
click at [332, 148] on select "Select [PERSON_NAME] [PERSON_NAME] [PERSON_NAME] [PERSON_NAME]" at bounding box center [324, 146] width 72 height 12
select select "90628"
click at [288, 140] on select "Select [PERSON_NAME] [PERSON_NAME] [PERSON_NAME] [PERSON_NAME]" at bounding box center [324, 146] width 72 height 12
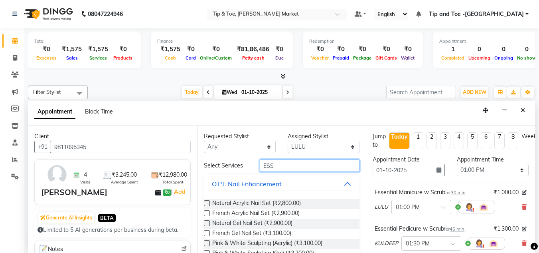
click at [280, 168] on input "ESS" at bounding box center [310, 165] width 100 height 12
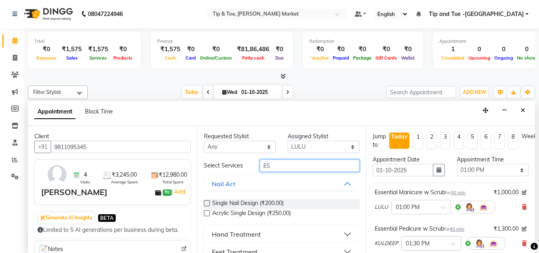
type input "E"
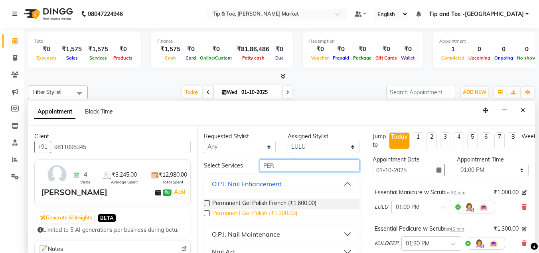
type input "PER"
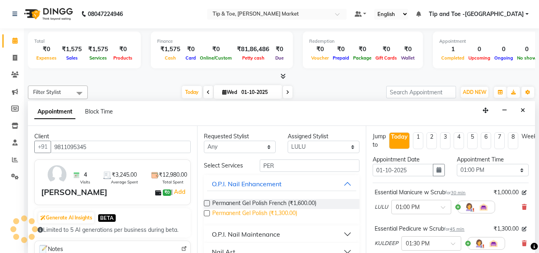
click at [249, 211] on span "Permanent Gel Polish (₹1,300.00)" at bounding box center [254, 214] width 85 height 10
checkbox input "false"
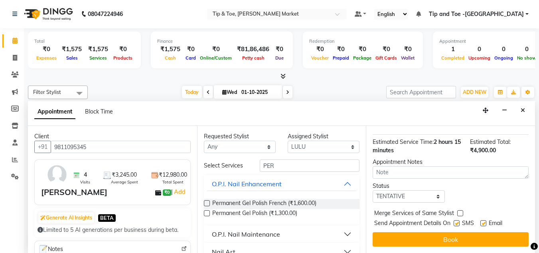
scroll to position [206, 0]
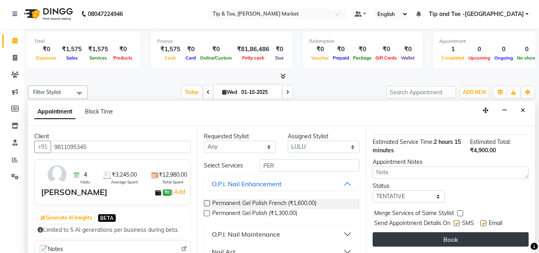
click at [442, 233] on button "Book" at bounding box center [451, 239] width 156 height 14
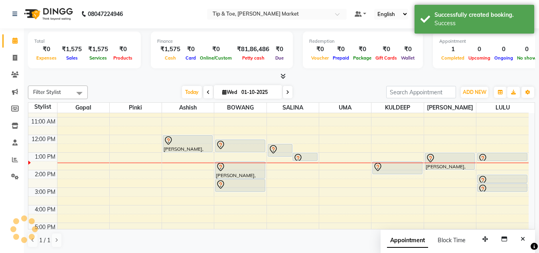
scroll to position [0, 0]
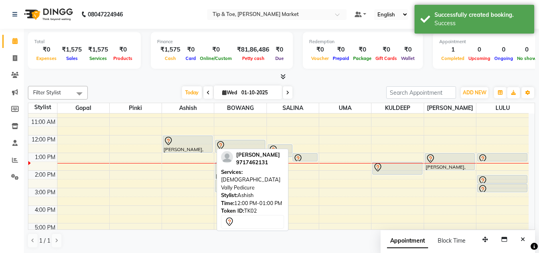
click at [178, 142] on div at bounding box center [188, 141] width 48 height 10
click at [194, 146] on div "[PERSON_NAME], TK02, 12:00 PM-01:00 PM, Vedic Vally Pedicure" at bounding box center [187, 144] width 49 height 16
select select "7"
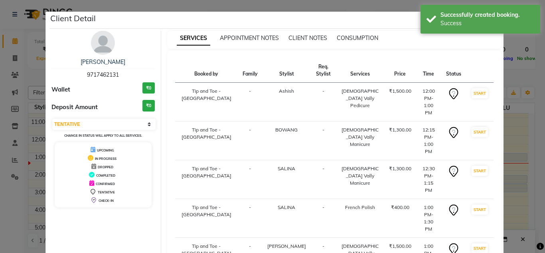
select select "service"
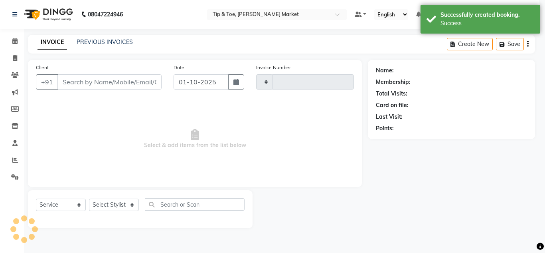
type input "1531"
select select "5940"
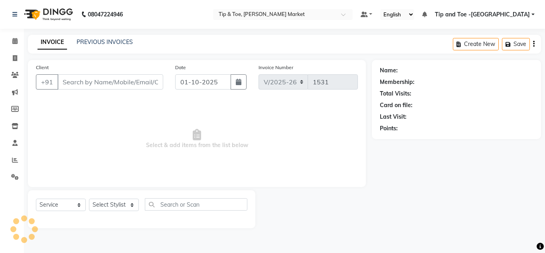
type input "9717462131"
select select "41987"
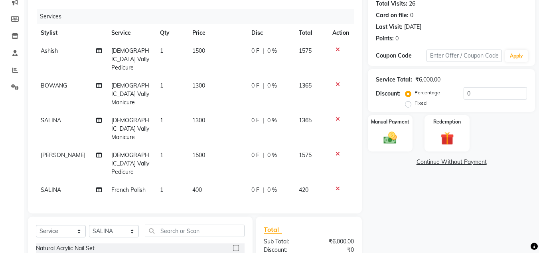
scroll to position [120, 0]
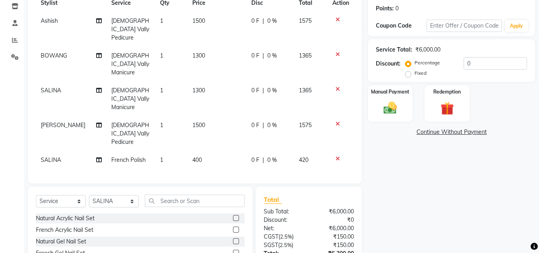
click at [194, 156] on span "400" at bounding box center [197, 159] width 10 height 7
select select "41987"
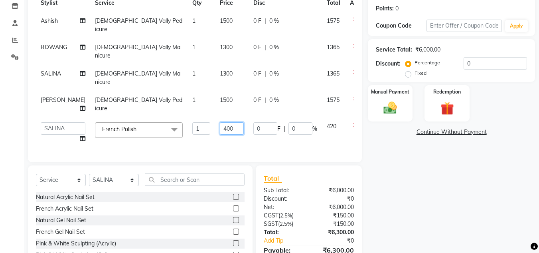
click at [220, 122] on input "400" at bounding box center [232, 128] width 24 height 12
type input "600"
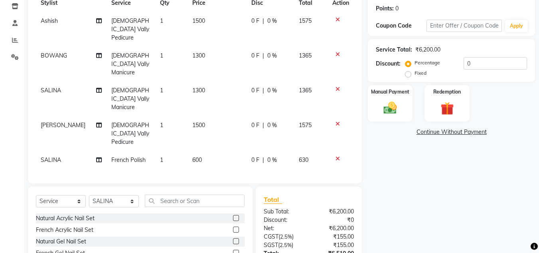
click at [235, 151] on tr "[PERSON_NAME] Polish 1 600 0 F | 0 % 630" at bounding box center [195, 160] width 318 height 18
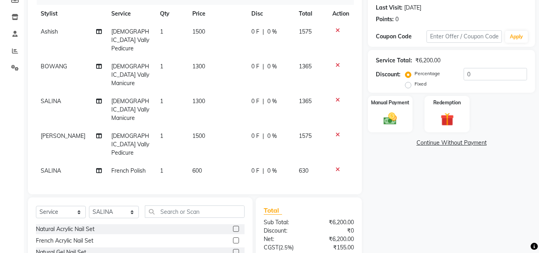
scroll to position [80, 0]
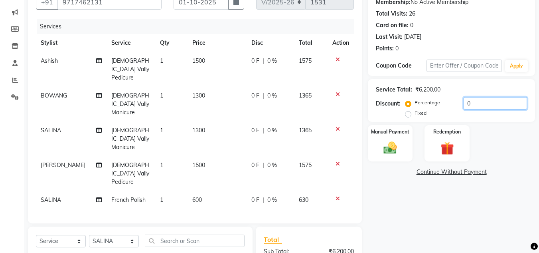
click at [476, 102] on input "0" at bounding box center [495, 103] width 63 height 12
type input "20"
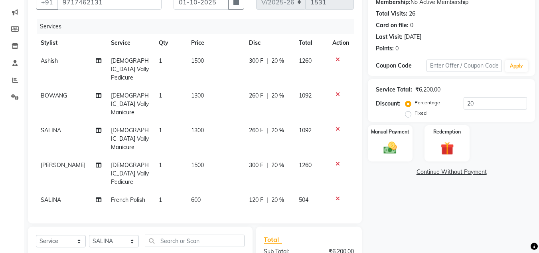
click at [396, 228] on div "Name: [PERSON_NAME] Membership: No Active Membership Total Visits: 26 Card on f…" at bounding box center [454, 162] width 173 height 364
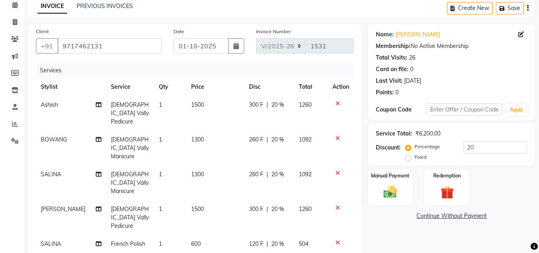
scroll to position [0, 0]
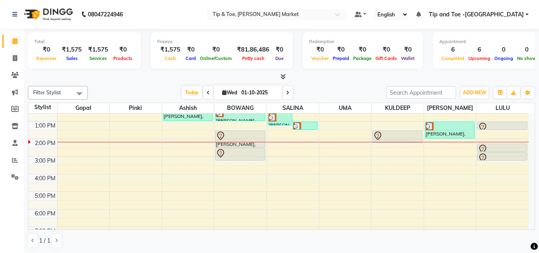
scroll to position [40, 0]
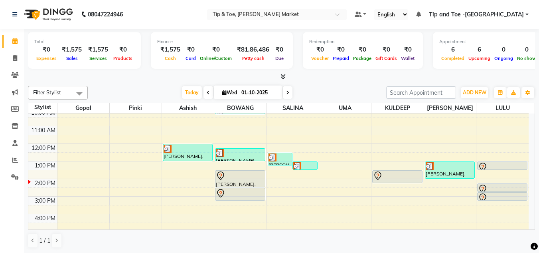
click at [179, 166] on div "8:00 AM 9:00 AM 10:00 AM 11:00 AM 12:00 PM 1:00 PM 2:00 PM 3:00 PM 4:00 PM 5:00…" at bounding box center [278, 187] width 500 height 228
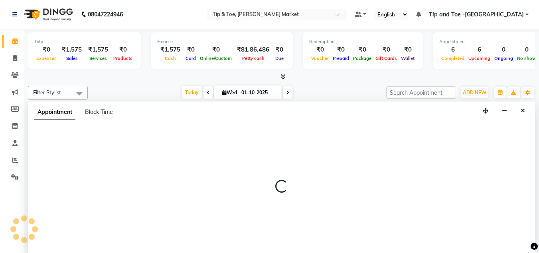
scroll to position [0, 0]
select select "41976"
select select "780"
select select "tentative"
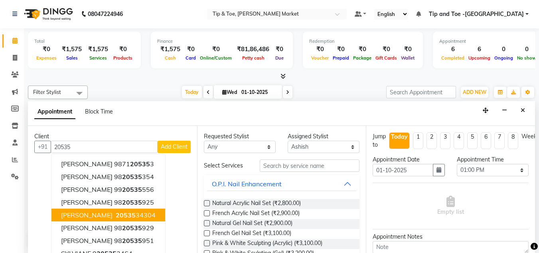
click at [116, 216] on span "20535" at bounding box center [126, 215] width 20 height 8
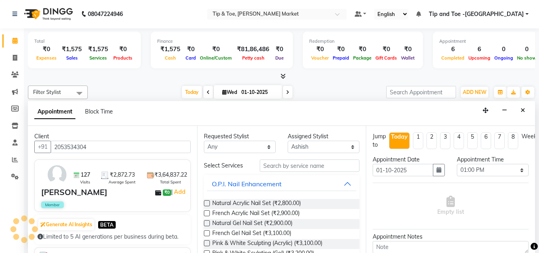
type input "2053534304"
click at [288, 160] on input "text" at bounding box center [310, 165] width 100 height 12
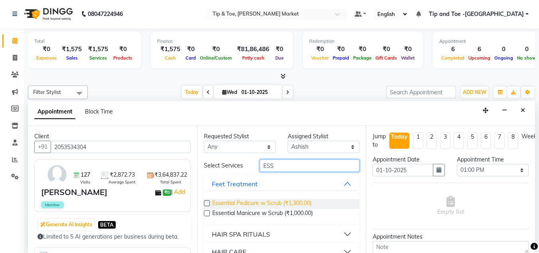
type input "ESS"
click at [259, 199] on span "Essential Pedicure w Scrub (₹1,300.00)" at bounding box center [261, 204] width 99 height 10
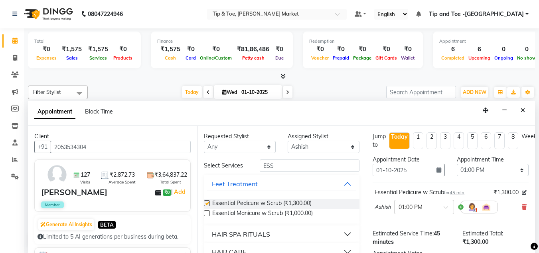
checkbox input "false"
click at [310, 146] on select "Select [PERSON_NAME] [PERSON_NAME] [PERSON_NAME] [PERSON_NAME]" at bounding box center [324, 146] width 72 height 12
click at [255, 213] on span "Essential Manicure w Scrub (₹1,000.00)" at bounding box center [262, 214] width 101 height 10
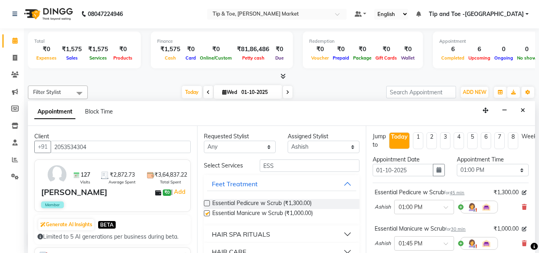
checkbox input "false"
click at [522, 206] on icon at bounding box center [524, 207] width 5 height 6
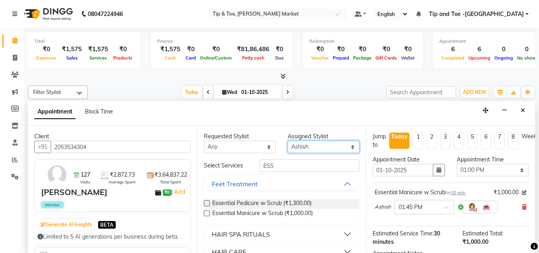
click at [305, 143] on select "Select [PERSON_NAME] [PERSON_NAME] [PERSON_NAME] [PERSON_NAME]" at bounding box center [324, 146] width 72 height 12
select select "90516"
click at [288, 140] on select "Select [PERSON_NAME] [PERSON_NAME] [PERSON_NAME] [PERSON_NAME]" at bounding box center [324, 146] width 72 height 12
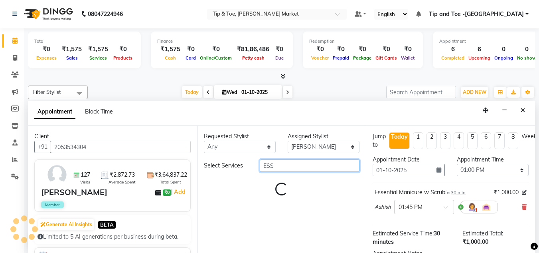
click at [283, 167] on input "ESS" at bounding box center [310, 165] width 100 height 12
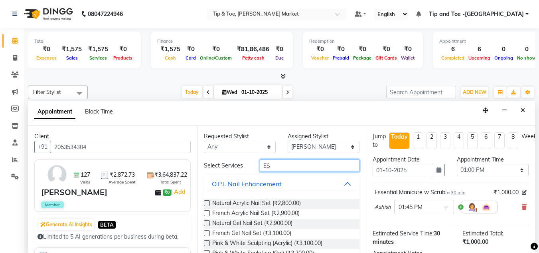
type input "E"
type input "ESS"
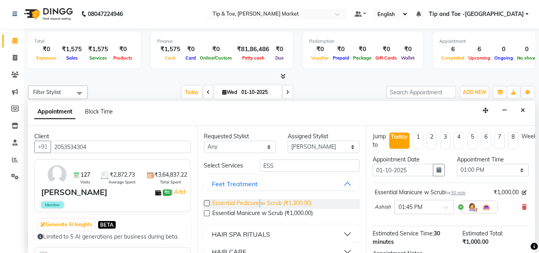
click at [260, 201] on span "Essential Pedicure w Scrub (₹1,300.00)" at bounding box center [261, 204] width 99 height 10
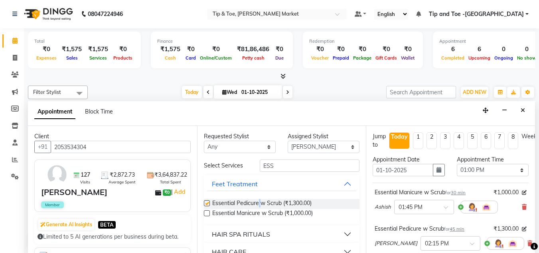
checkbox input "false"
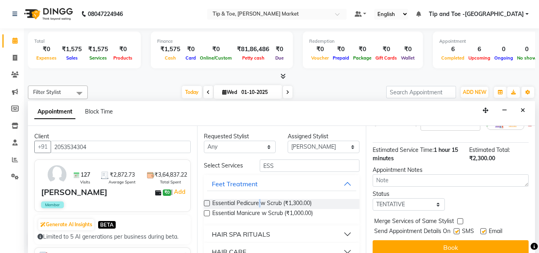
scroll to position [134, 0]
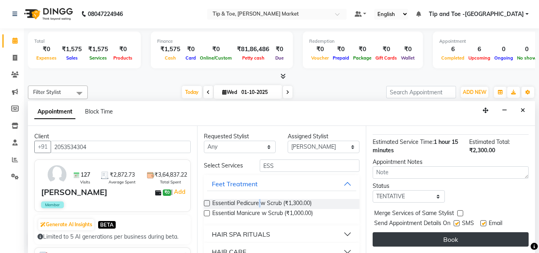
click at [453, 234] on button "Book" at bounding box center [451, 239] width 156 height 14
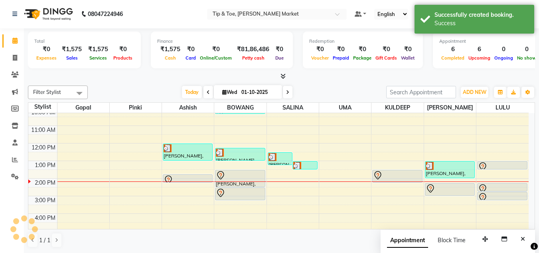
scroll to position [0, 0]
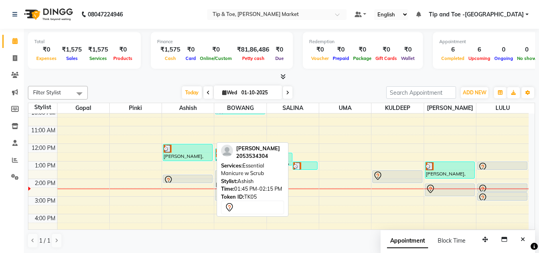
click at [178, 176] on div at bounding box center [188, 180] width 48 height 10
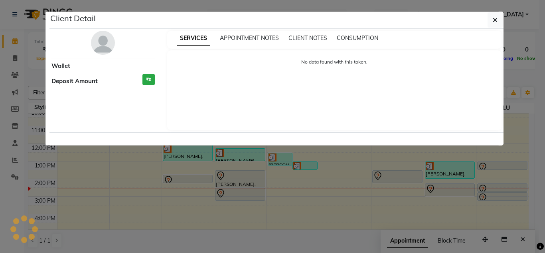
select select "7"
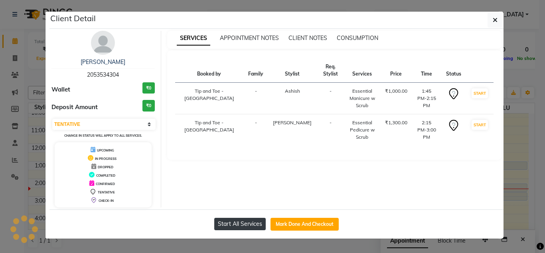
drag, startPoint x: 290, startPoint y: 221, endPoint x: 261, endPoint y: 221, distance: 28.7
click at [291, 222] on button "Mark Done And Checkout" at bounding box center [305, 224] width 68 height 13
select select "service"
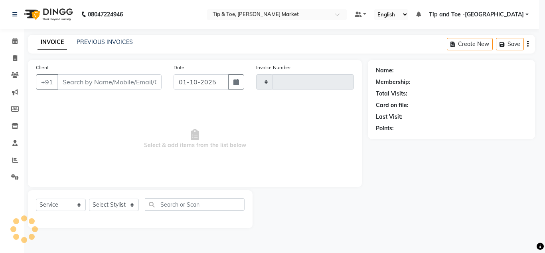
type input "1531"
select select "5940"
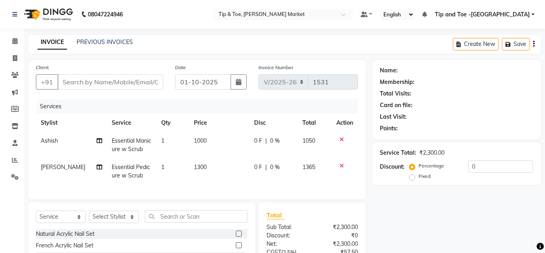
type input "2053534304"
select select "90516"
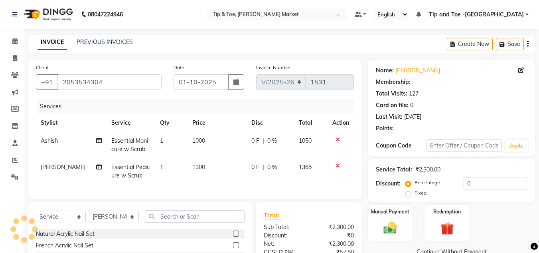
select select "1: Object"
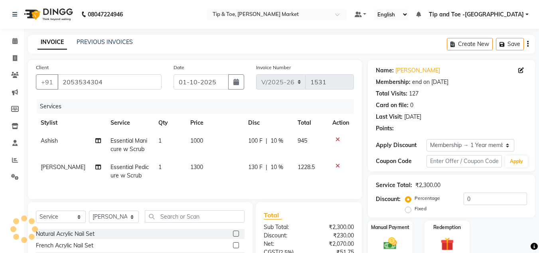
type input "10"
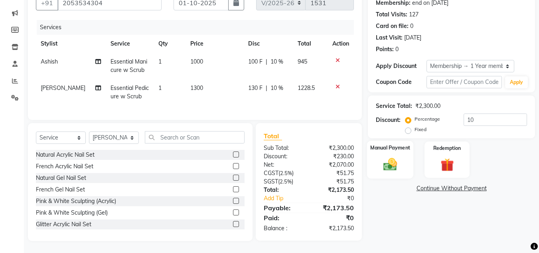
click at [392, 145] on label "Manual Payment" at bounding box center [390, 148] width 40 height 8
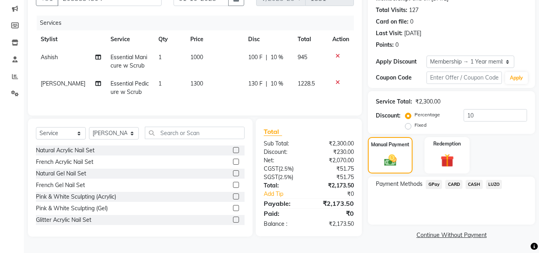
click at [454, 182] on span "CARD" at bounding box center [453, 184] width 17 height 9
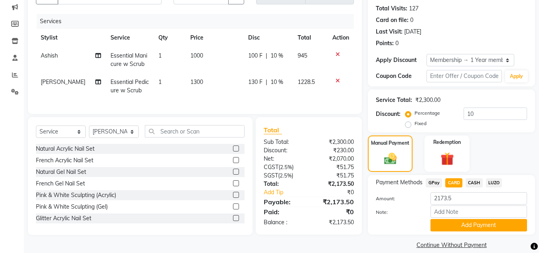
scroll to position [95, 0]
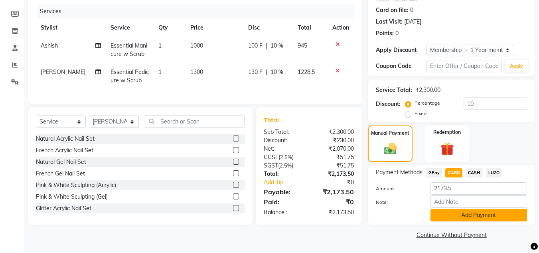
click at [449, 213] on button "Add Payment" at bounding box center [479, 215] width 97 height 12
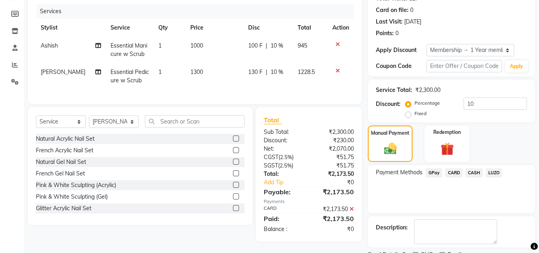
scroll to position [129, 0]
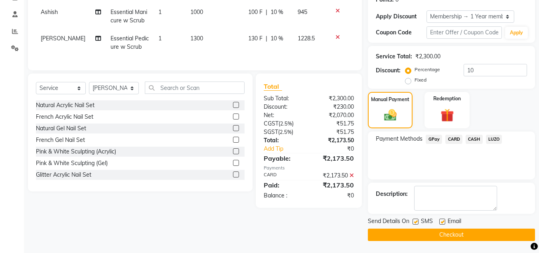
click at [407, 235] on button "Checkout" at bounding box center [451, 234] width 167 height 12
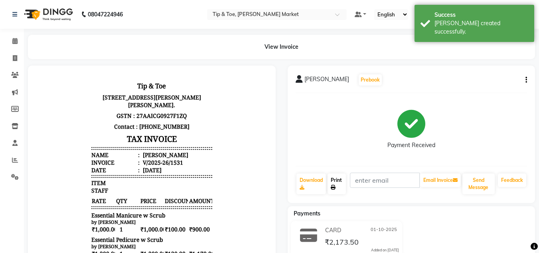
click at [334, 179] on link "Print" at bounding box center [337, 183] width 18 height 21
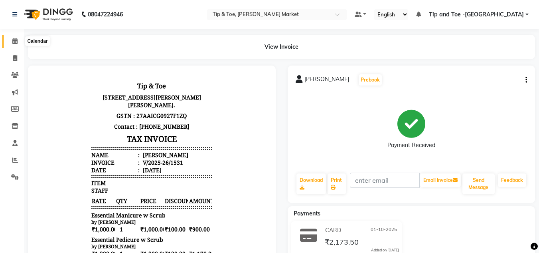
click at [14, 41] on icon at bounding box center [14, 41] width 5 height 6
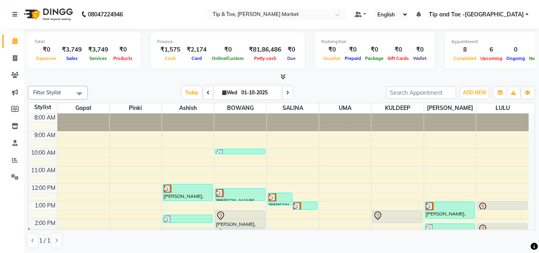
click at [178, 229] on div "8:00 AM 9:00 AM 10:00 AM 11:00 AM 12:00 PM 1:00 PM 2:00 PM 3:00 PM 4:00 PM 5:00…" at bounding box center [278, 227] width 500 height 228
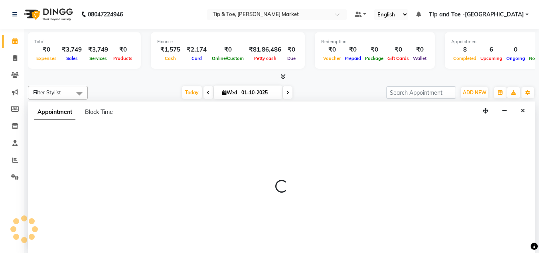
scroll to position [0, 0]
select select "41976"
select select "870"
select select "tentative"
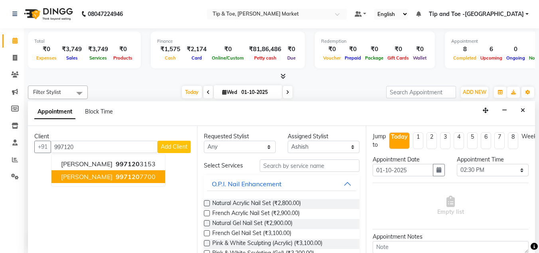
click at [95, 175] on span "SAUMYA SRIVASTAVA" at bounding box center [86, 176] width 51 height 8
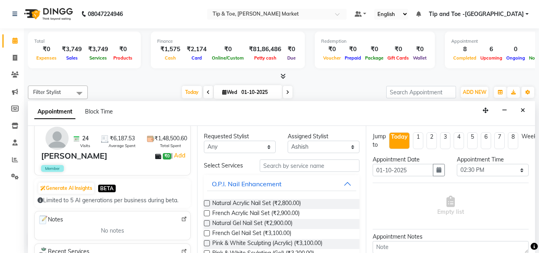
scroll to position [120, 0]
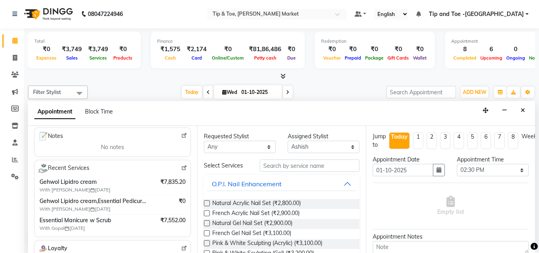
type input "9971207700"
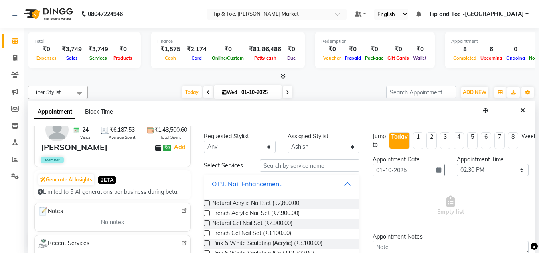
scroll to position [40, 0]
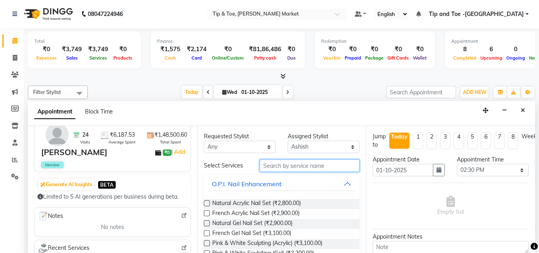
click at [286, 161] on input "text" at bounding box center [310, 165] width 100 height 12
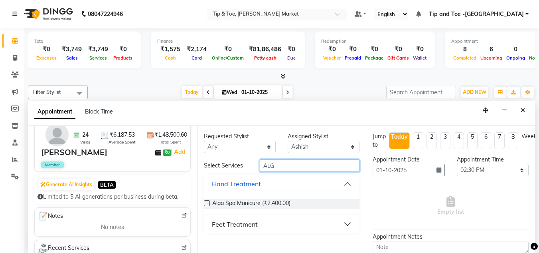
type input "ALG"
click at [244, 221] on div "Feet Treatment" at bounding box center [235, 224] width 46 height 10
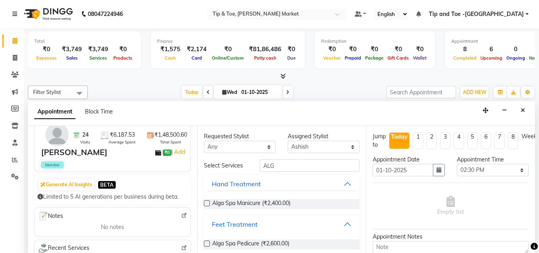
scroll to position [9, 0]
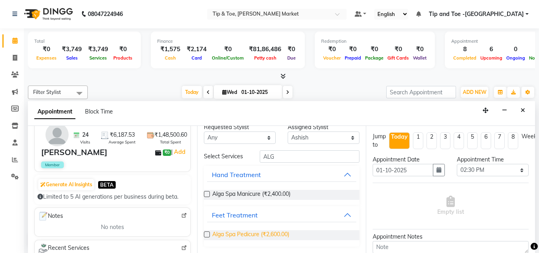
click at [245, 233] on span "Alga Spa Pedicure (₹2,600.00)" at bounding box center [250, 235] width 77 height 10
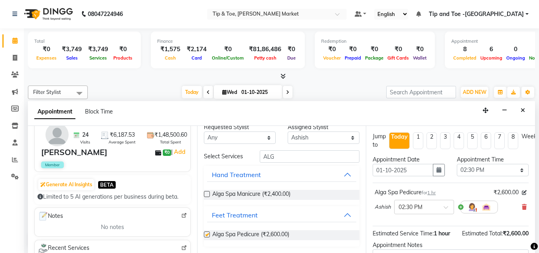
checkbox input "false"
click at [310, 137] on select "Select [PERSON_NAME] [PERSON_NAME] [PERSON_NAME] [PERSON_NAME]" at bounding box center [324, 137] width 72 height 12
select select "90516"
click at [288, 140] on select "Select [PERSON_NAME] [PERSON_NAME] [PERSON_NAME] [PERSON_NAME]" at bounding box center [324, 137] width 72 height 12
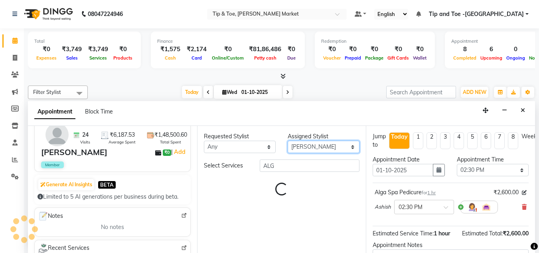
scroll to position [0, 0]
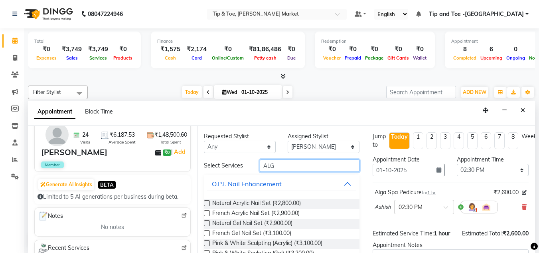
click at [275, 162] on input "ALG" at bounding box center [310, 165] width 100 height 12
type input "A"
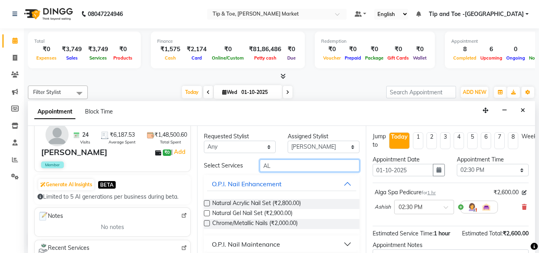
type input "ALG"
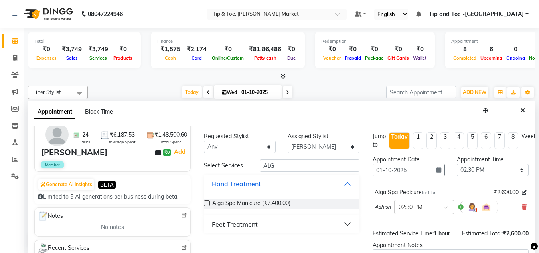
click at [238, 224] on div "Feet Treatment" at bounding box center [235, 224] width 46 height 10
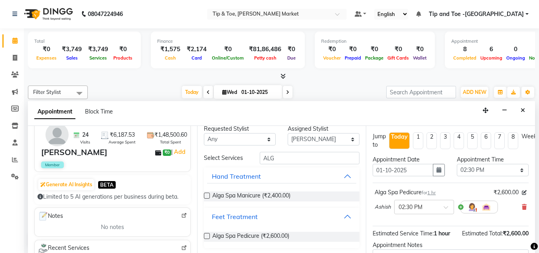
scroll to position [9, 0]
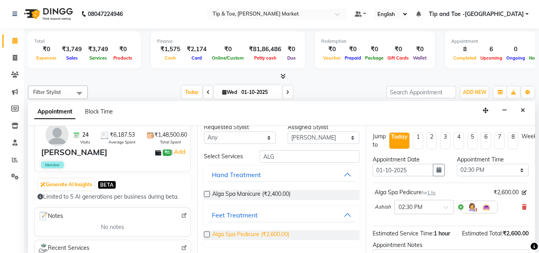
click at [240, 232] on span "Alga Spa Pedicure (₹2,600.00)" at bounding box center [250, 235] width 77 height 10
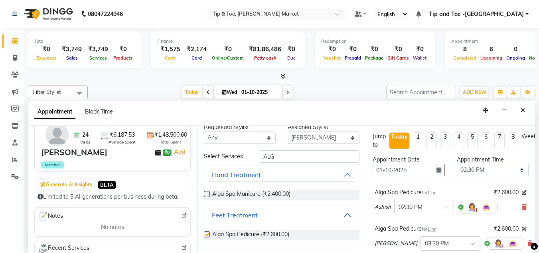
checkbox input "false"
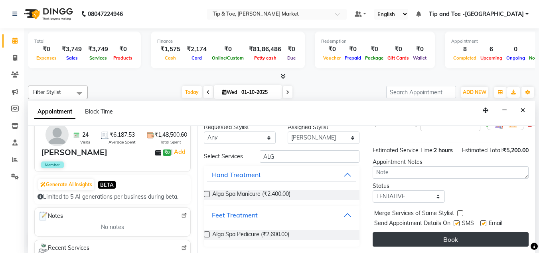
scroll to position [134, 0]
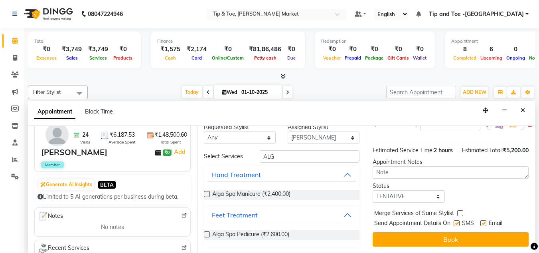
click at [425, 233] on button "Book" at bounding box center [451, 239] width 156 height 14
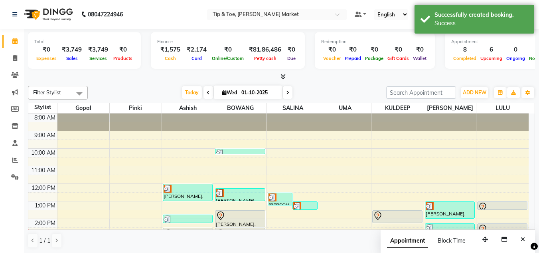
scroll to position [40, 0]
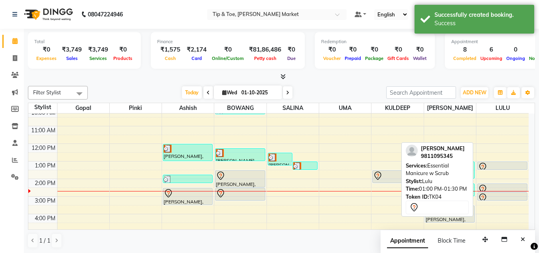
click at [493, 166] on div at bounding box center [502, 167] width 49 height 10
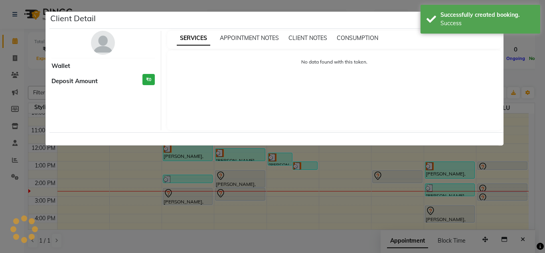
select select "7"
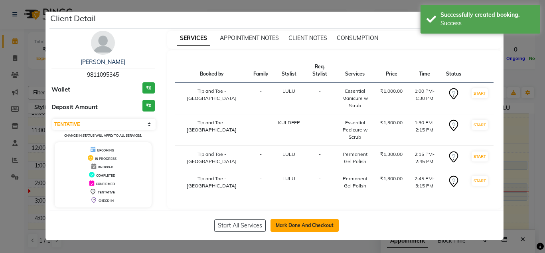
click at [300, 222] on button "Mark Done And Checkout" at bounding box center [305, 225] width 68 height 13
select select "service"
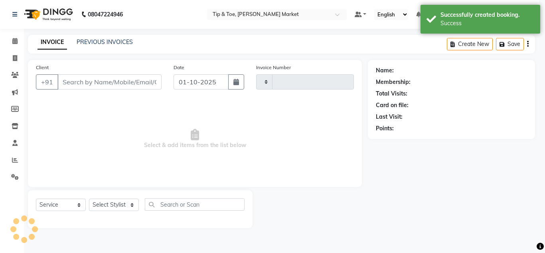
type input "1532"
select select "5940"
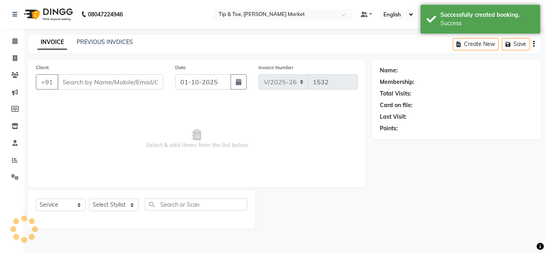
type input "9811095345"
select select "90628"
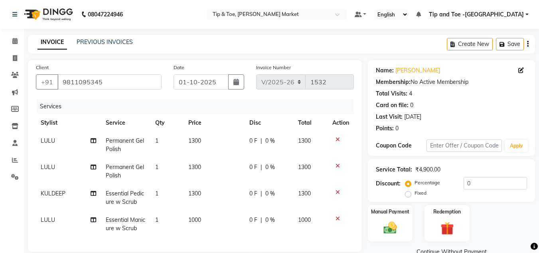
click at [52, 166] on span "LULU" at bounding box center [48, 166] width 14 height 7
select select "90628"
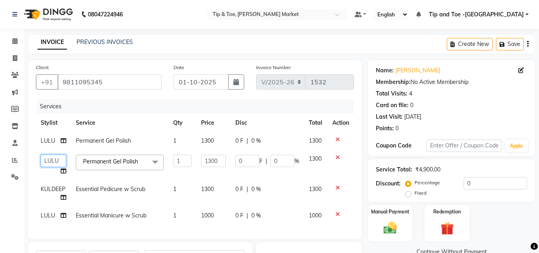
click at [53, 157] on select "Ashish BOWANG Delhi branch login Gopal KULDEEP LULU Pinki SALINA SALMAN Sorin S…" at bounding box center [54, 160] width 26 height 12
select select "41987"
click at [141, 164] on link "x" at bounding box center [140, 161] width 4 height 7
checkbox input "false"
type input "0"
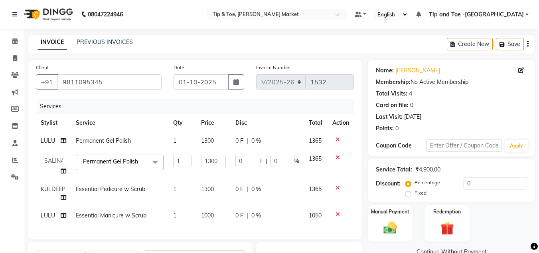
type input "0"
click at [154, 159] on span at bounding box center [155, 161] width 16 height 15
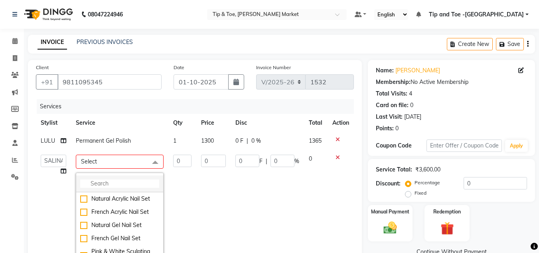
click at [136, 182] on input "multiselect-search" at bounding box center [119, 183] width 79 height 8
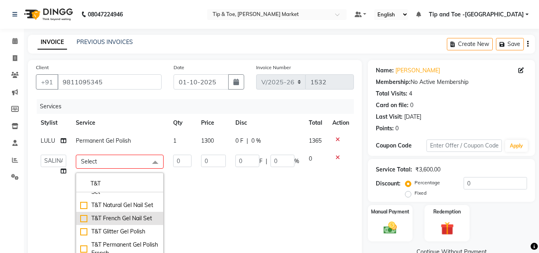
scroll to position [120, 0]
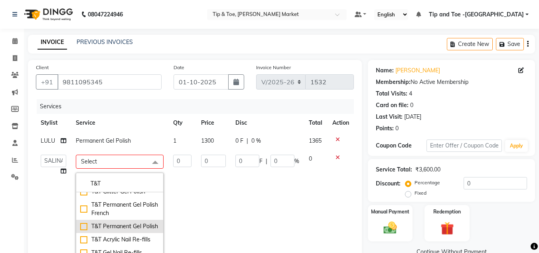
type input "T&T"
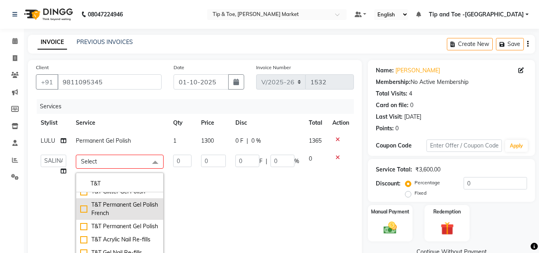
click at [107, 230] on div "T&T Permanent Gel Polish" at bounding box center [119, 226] width 79 height 8
type input "1"
type input "900"
checkbox input "true"
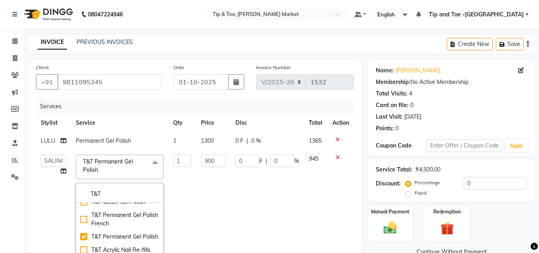
click at [208, 216] on td "900" at bounding box center [213, 218] width 34 height 136
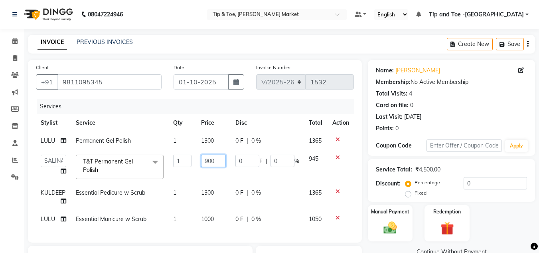
click at [207, 160] on input "900" at bounding box center [213, 160] width 25 height 12
type input "1100"
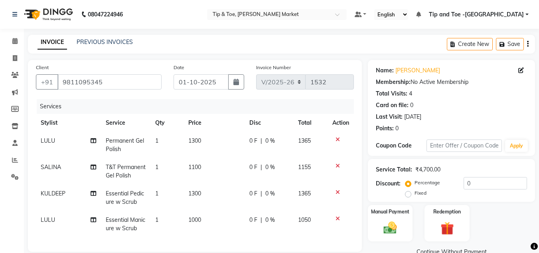
click at [207, 178] on td "1100" at bounding box center [214, 171] width 61 height 26
select select "41987"
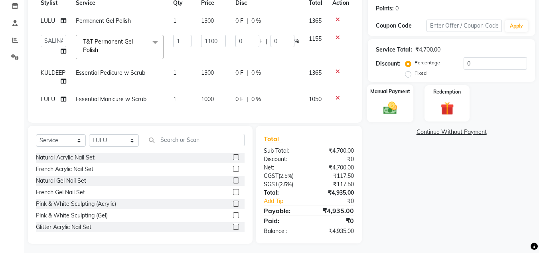
click at [381, 95] on div "Manual Payment" at bounding box center [390, 103] width 47 height 38
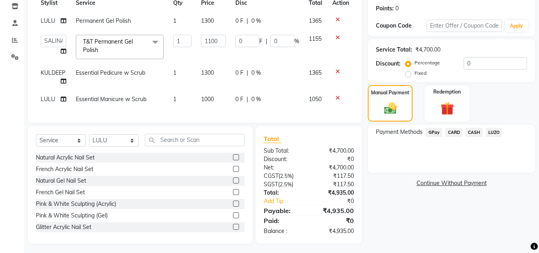
drag, startPoint x: 475, startPoint y: 132, endPoint x: 472, endPoint y: 141, distance: 9.3
click at [475, 133] on span "CASH" at bounding box center [474, 132] width 17 height 9
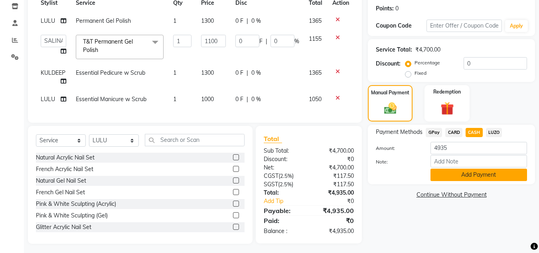
click at [469, 175] on button "Add Payment" at bounding box center [479, 174] width 97 height 12
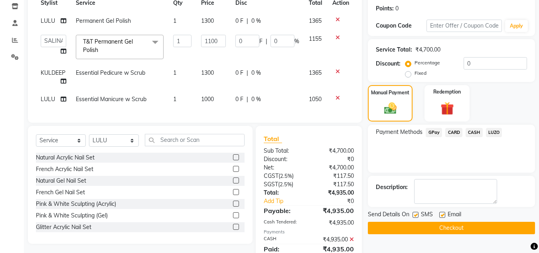
scroll to position [156, 0]
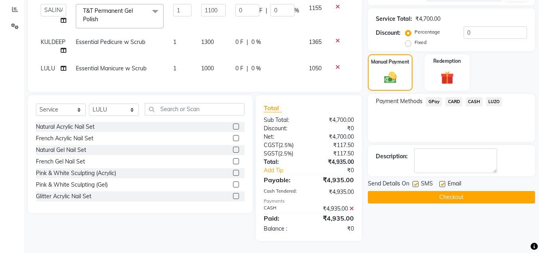
click at [412, 191] on button "Checkout" at bounding box center [451, 197] width 167 height 12
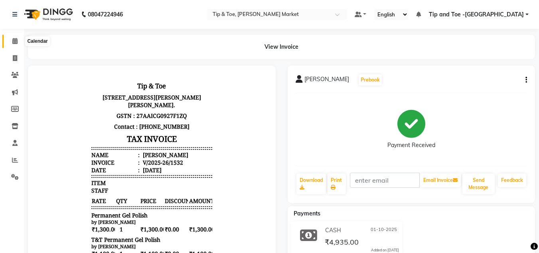
click at [15, 40] on icon at bounding box center [14, 41] width 5 height 6
